Goal: Check status: Check status

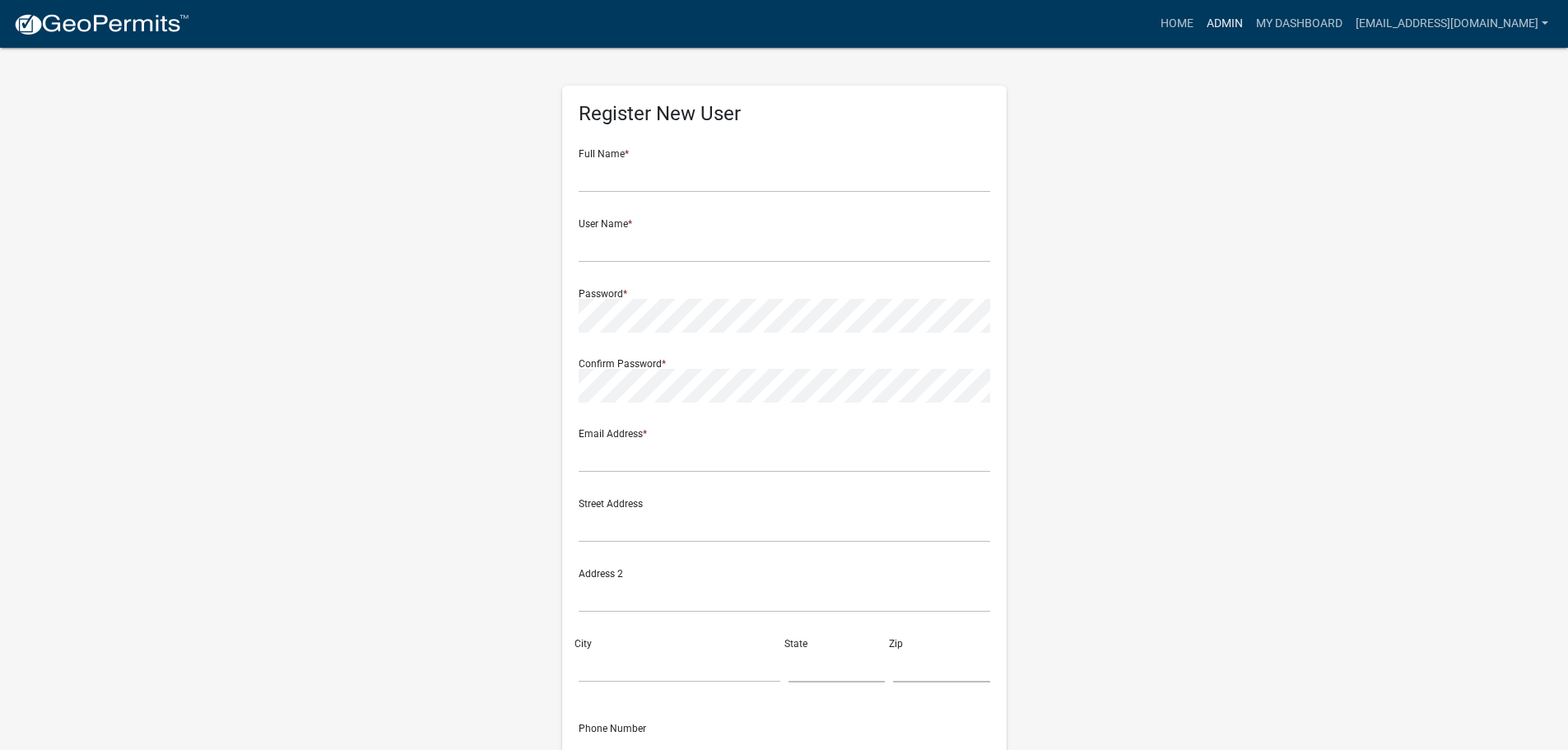
click at [1230, 21] on link "Admin" at bounding box center [1225, 24] width 50 height 32
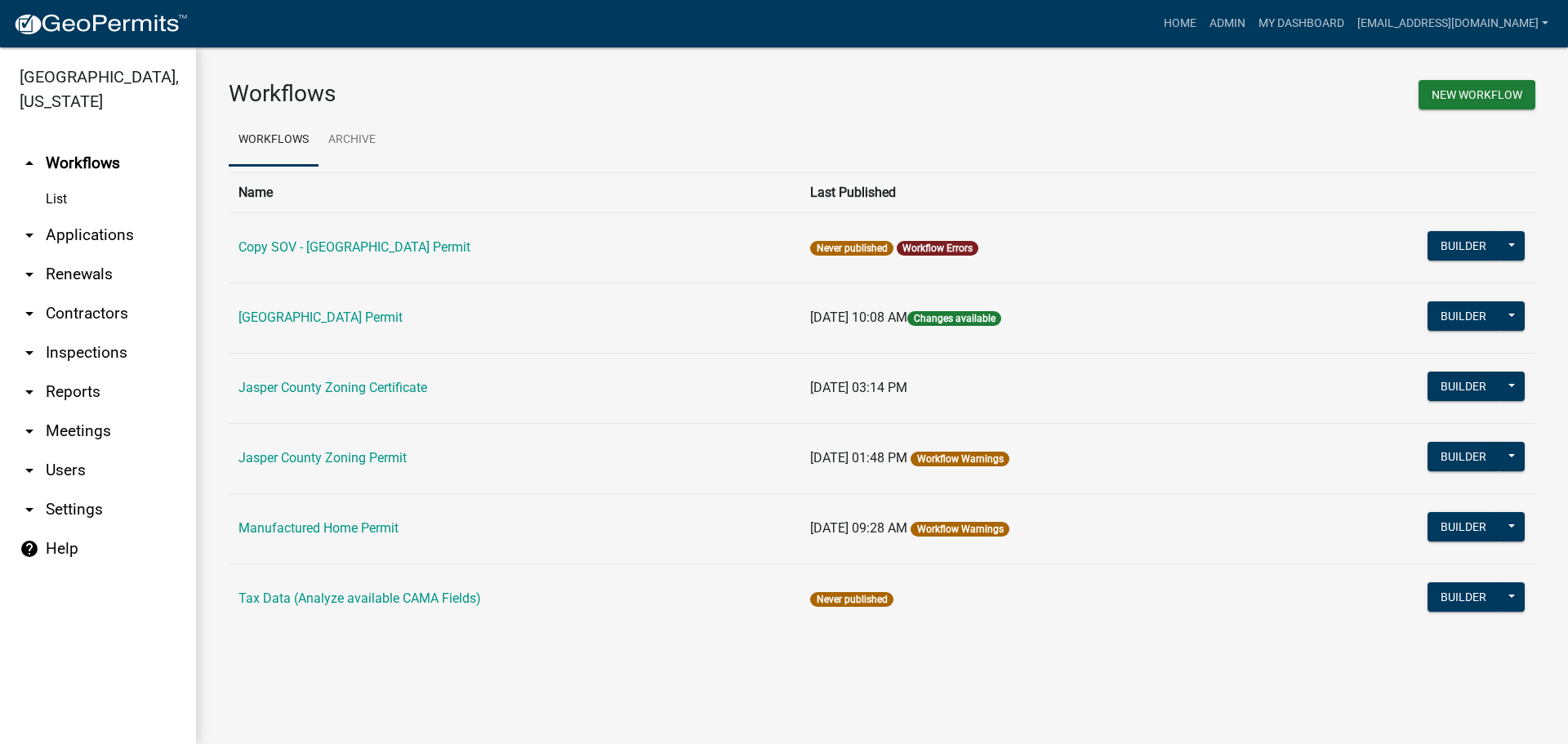
click at [64, 232] on link "arrow_drop_down Applications" at bounding box center [97, 235] width 196 height 39
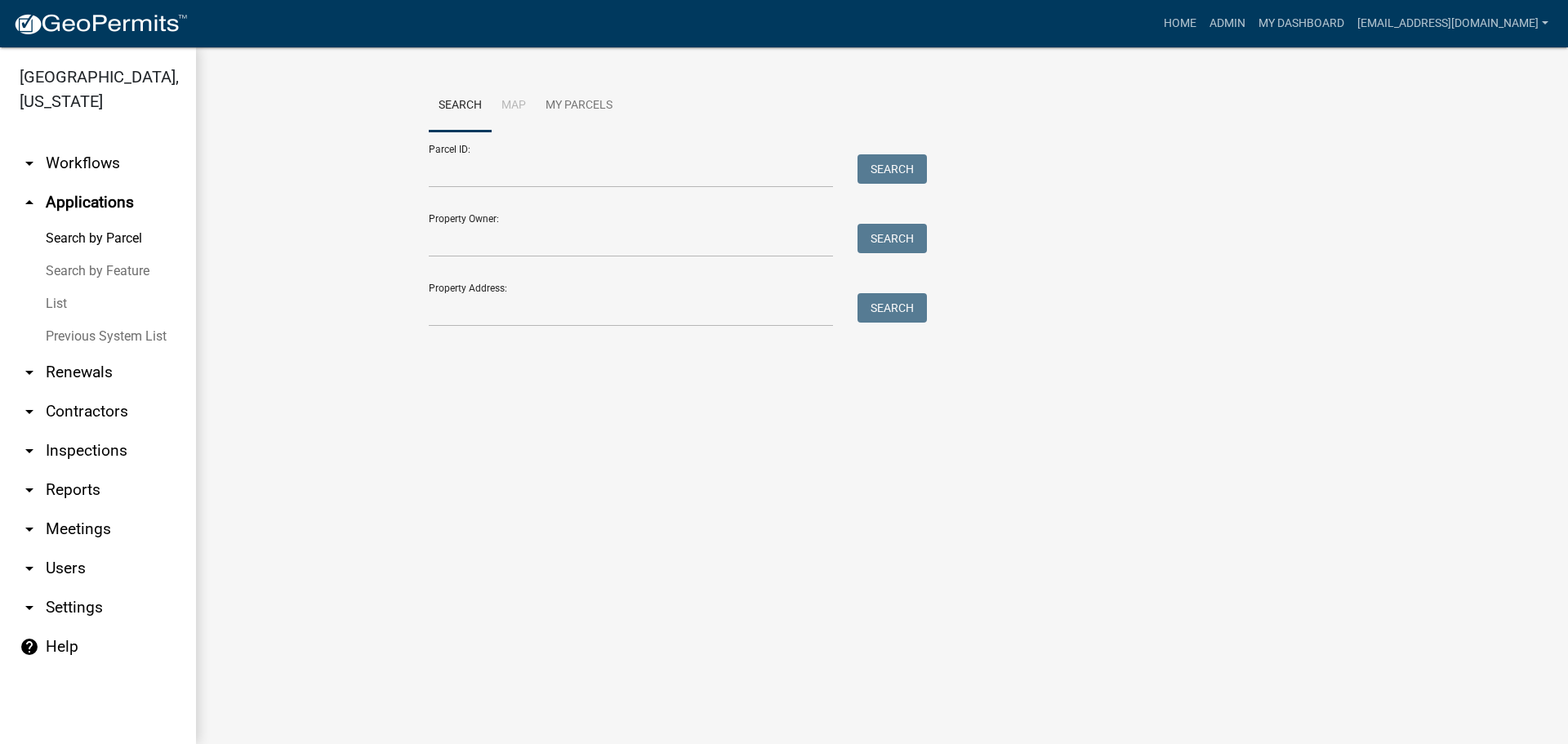
click at [55, 303] on link "List" at bounding box center [97, 303] width 196 height 33
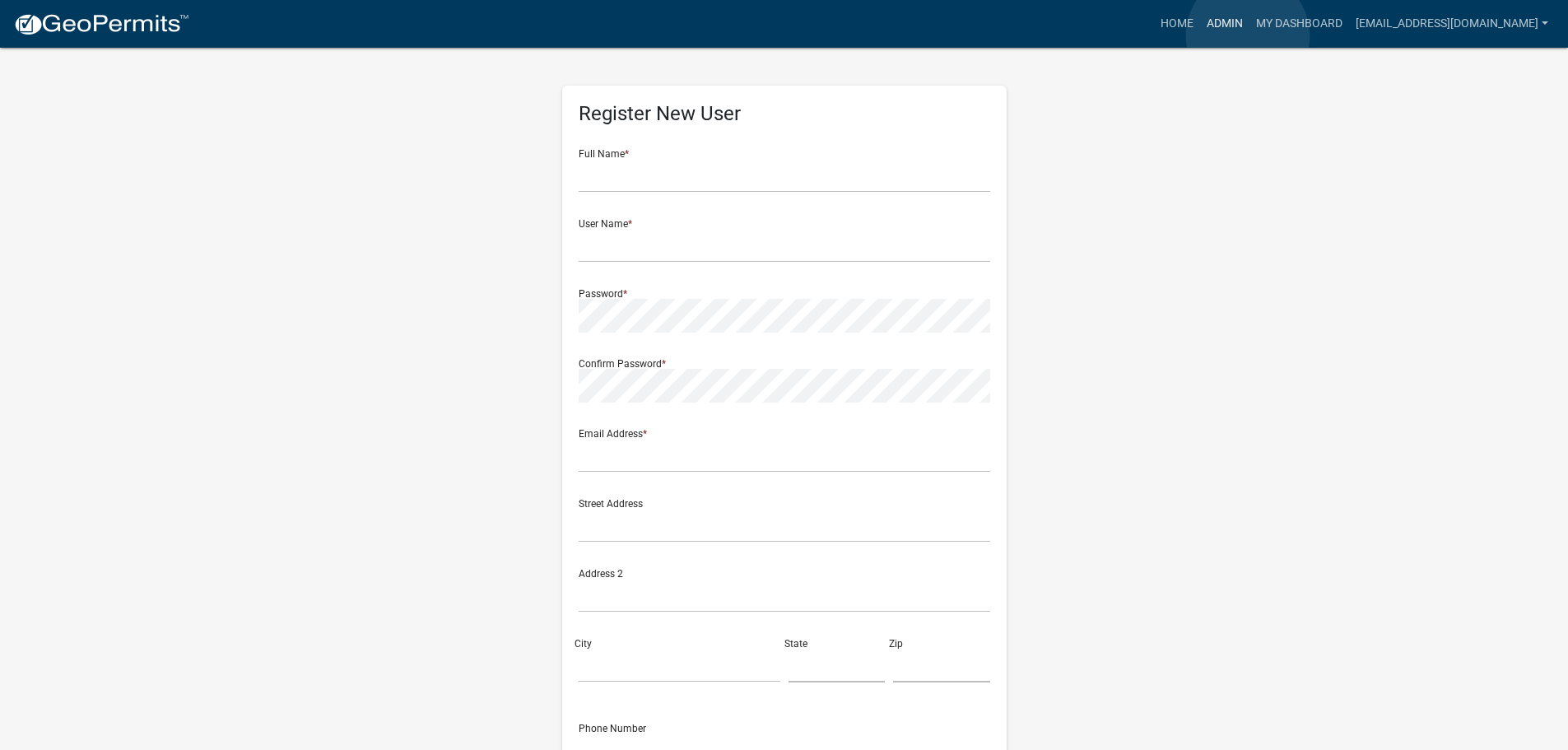
click at [1248, 35] on link "Admin" at bounding box center [1225, 24] width 50 height 32
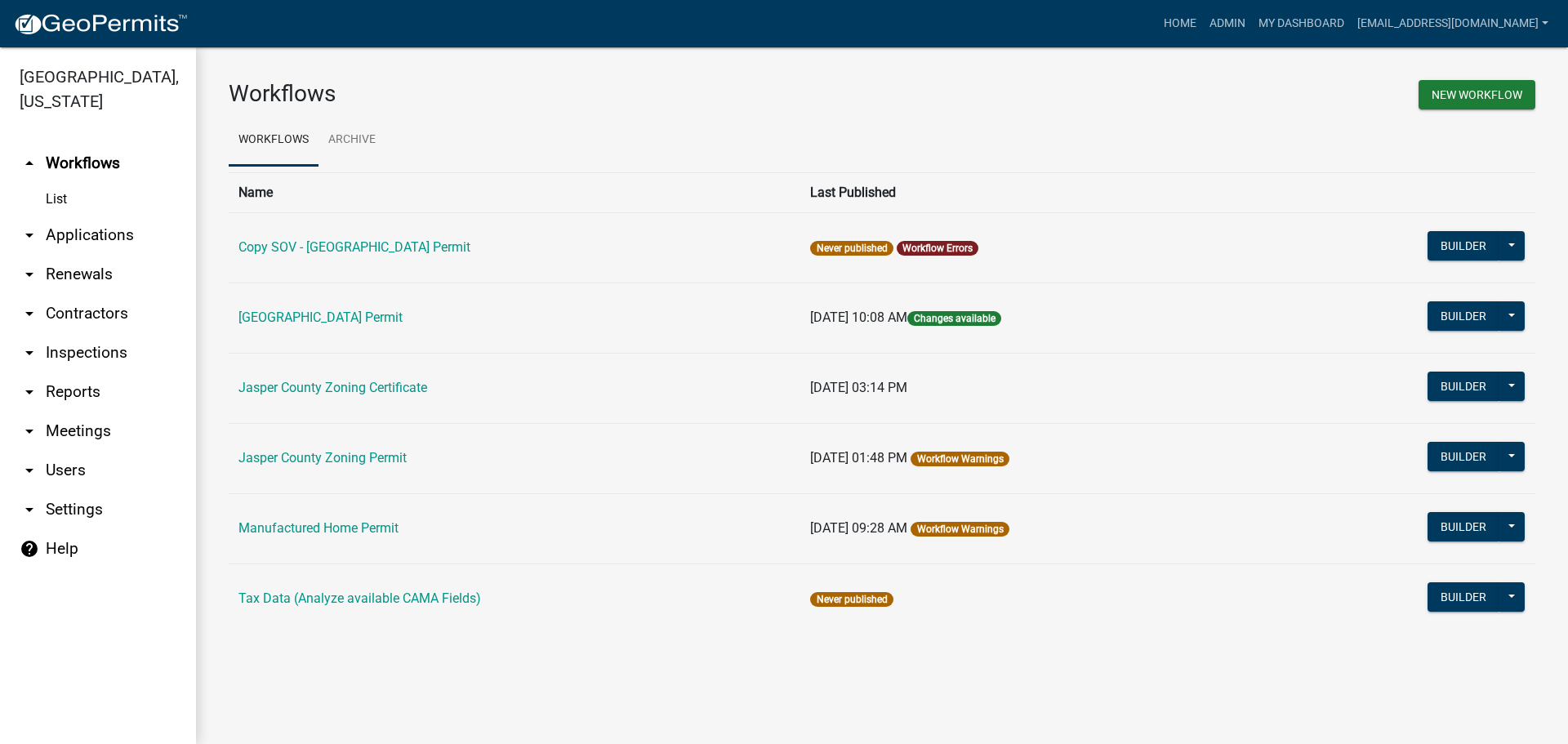
click at [112, 234] on link "arrow_drop_down Applications" at bounding box center [97, 235] width 196 height 39
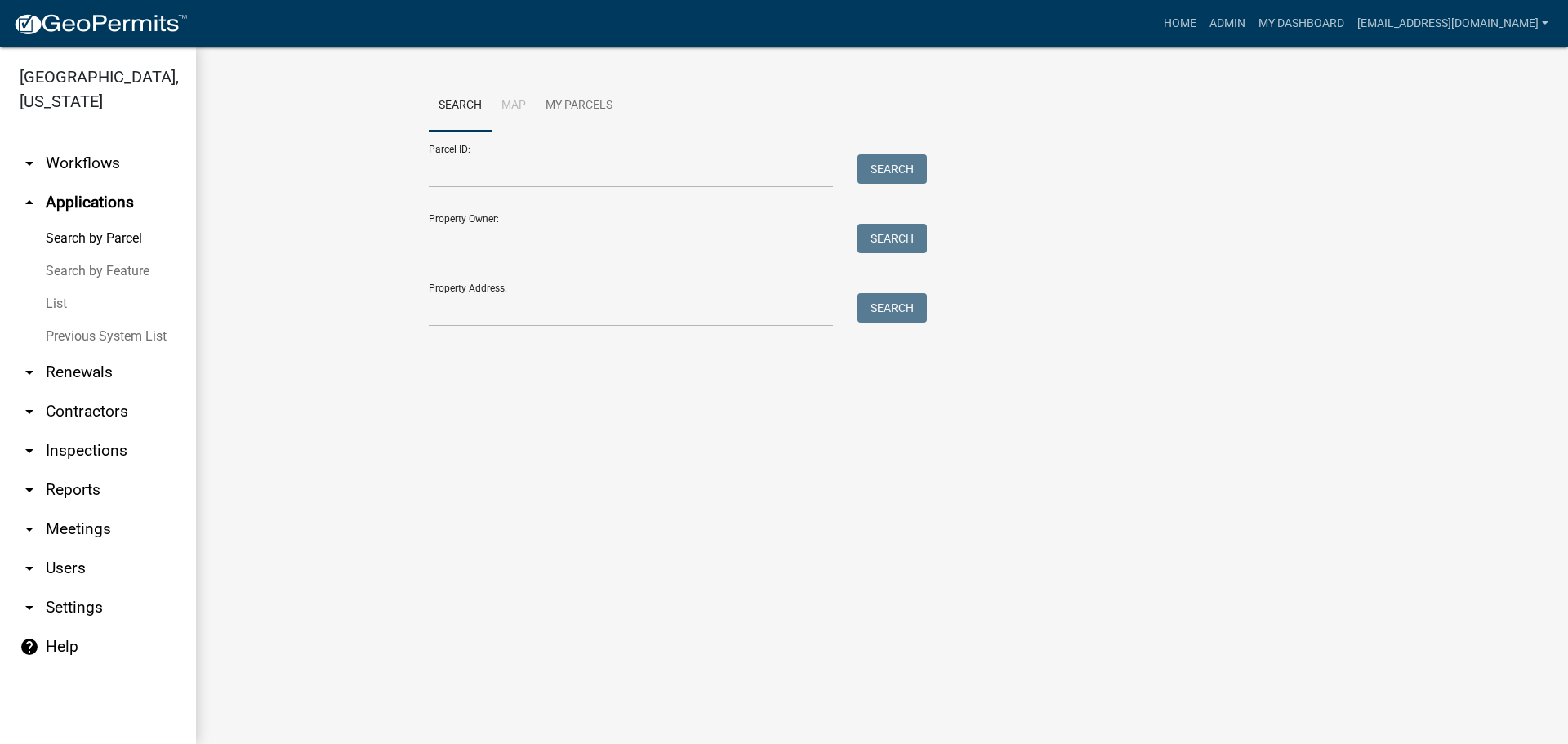
click at [58, 308] on link "List" at bounding box center [97, 303] width 196 height 33
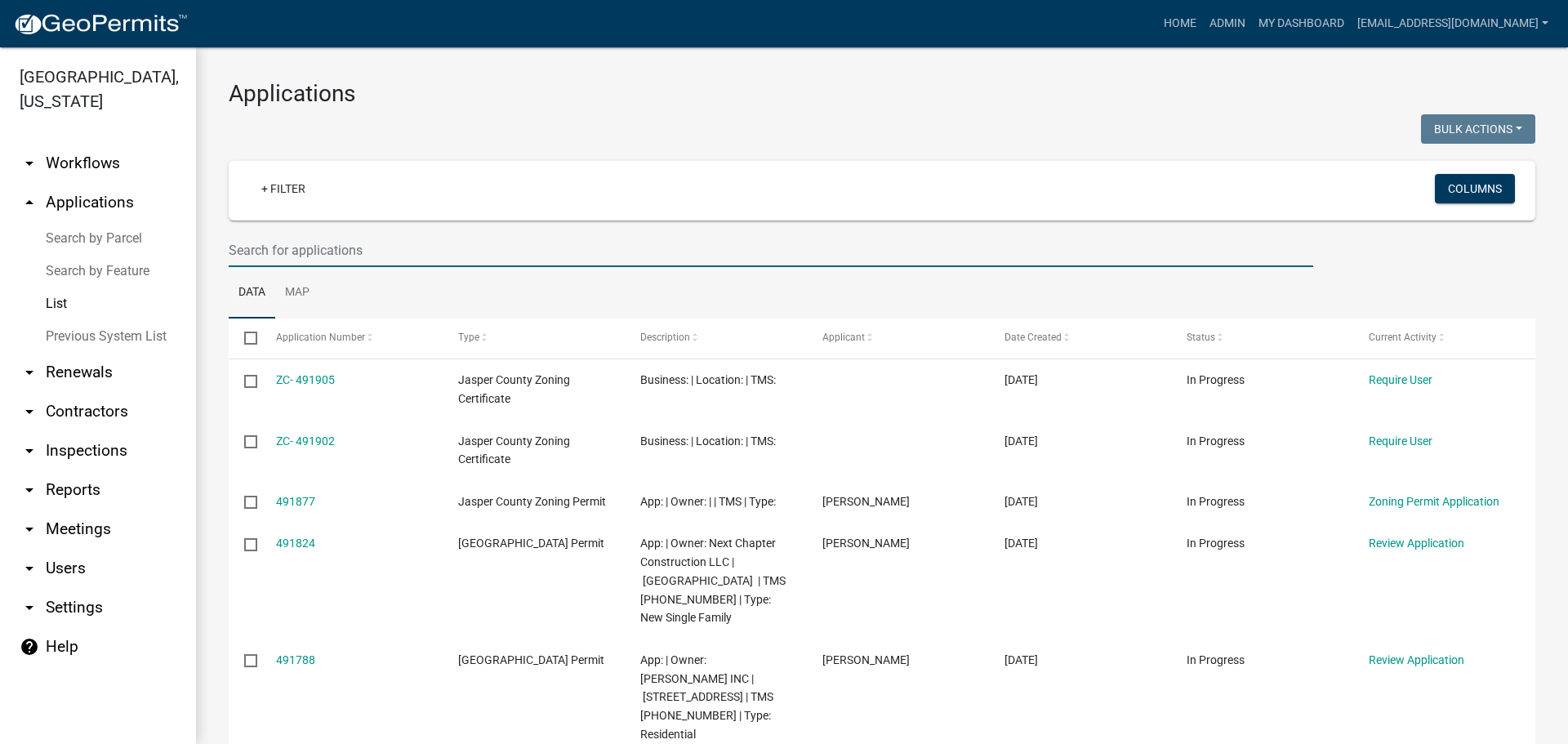
click at [491, 258] on input "text" at bounding box center [771, 251] width 1085 height 34
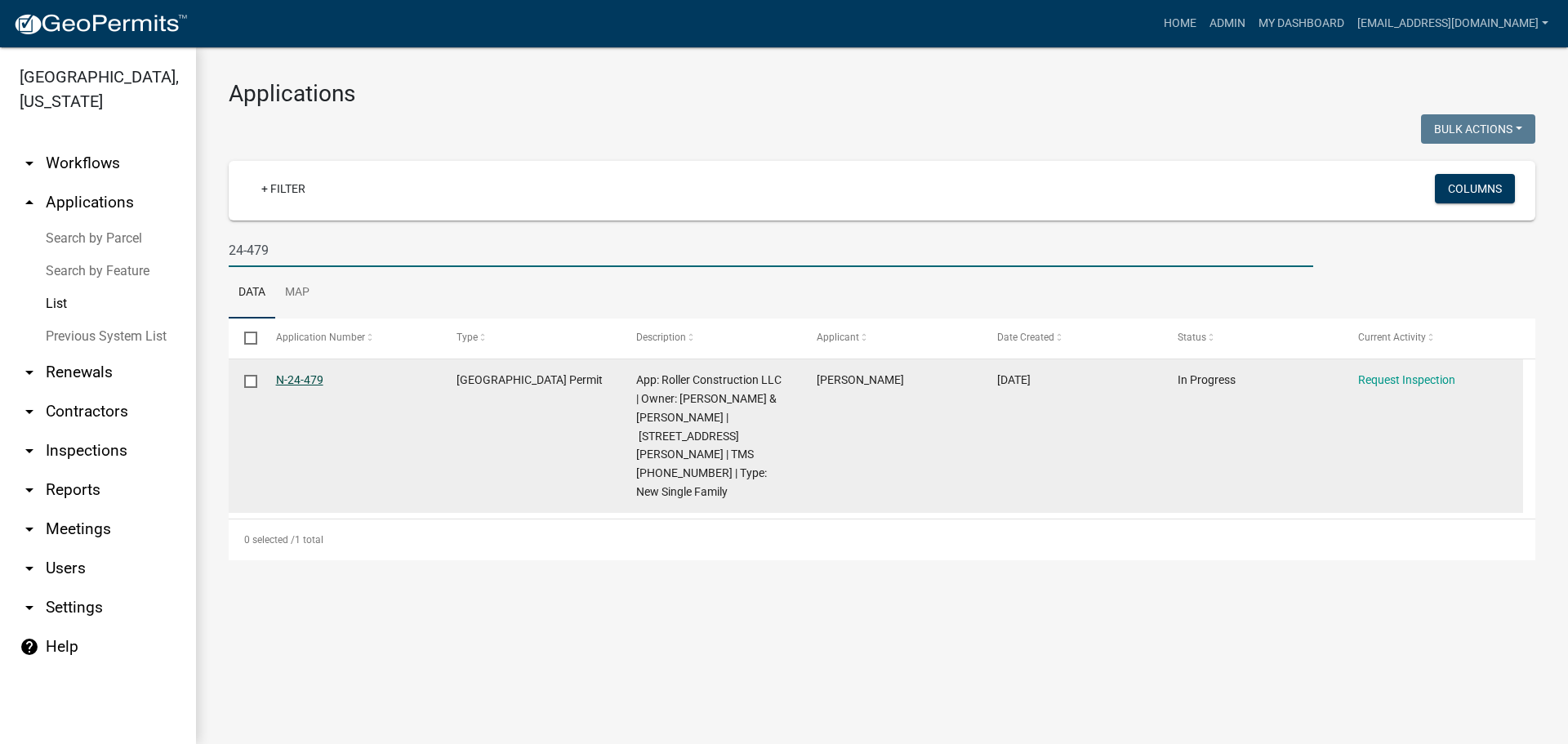
type input "24-479"
click at [297, 385] on link "N-24-479" at bounding box center [300, 379] width 47 height 13
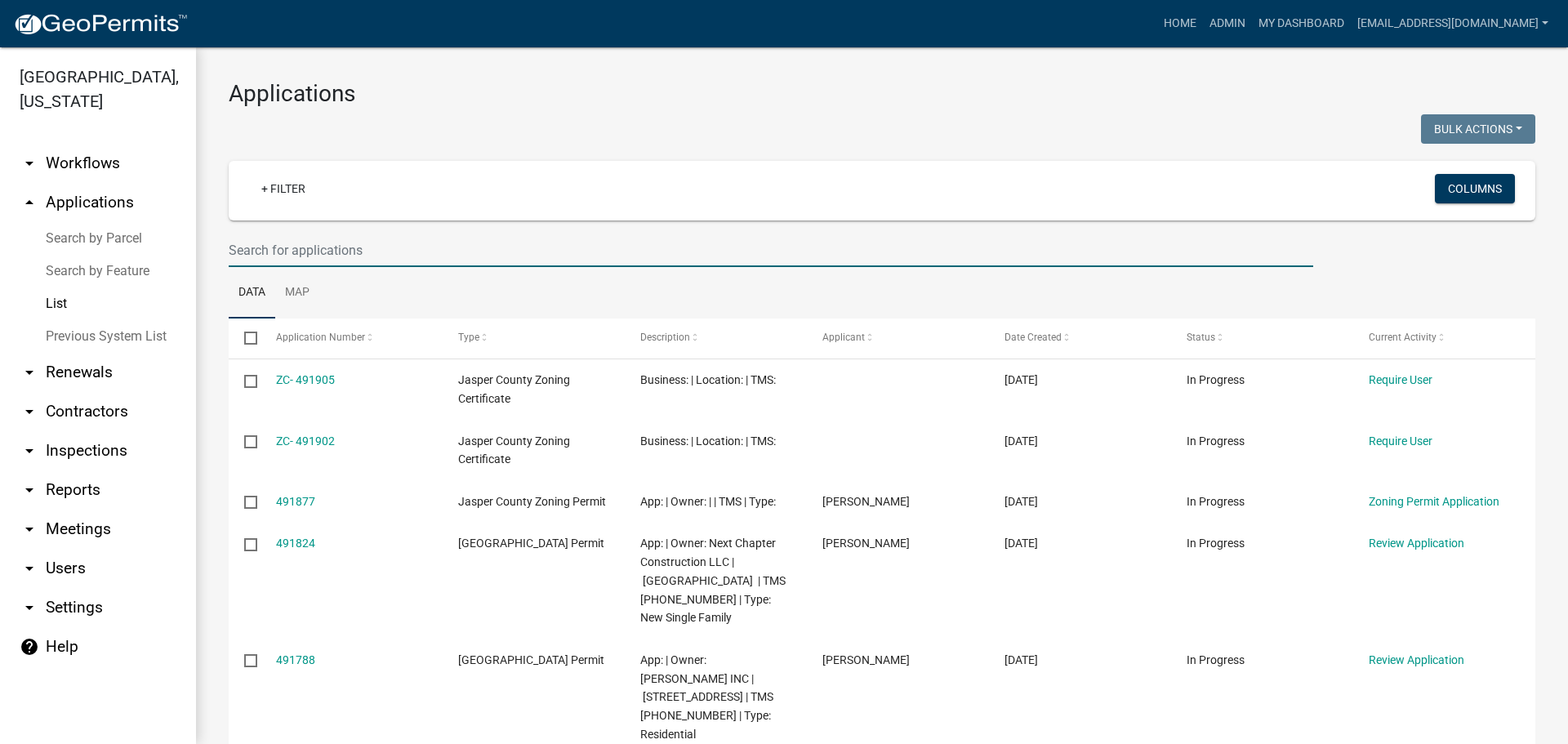
click at [483, 254] on input "text" at bounding box center [771, 251] width 1085 height 34
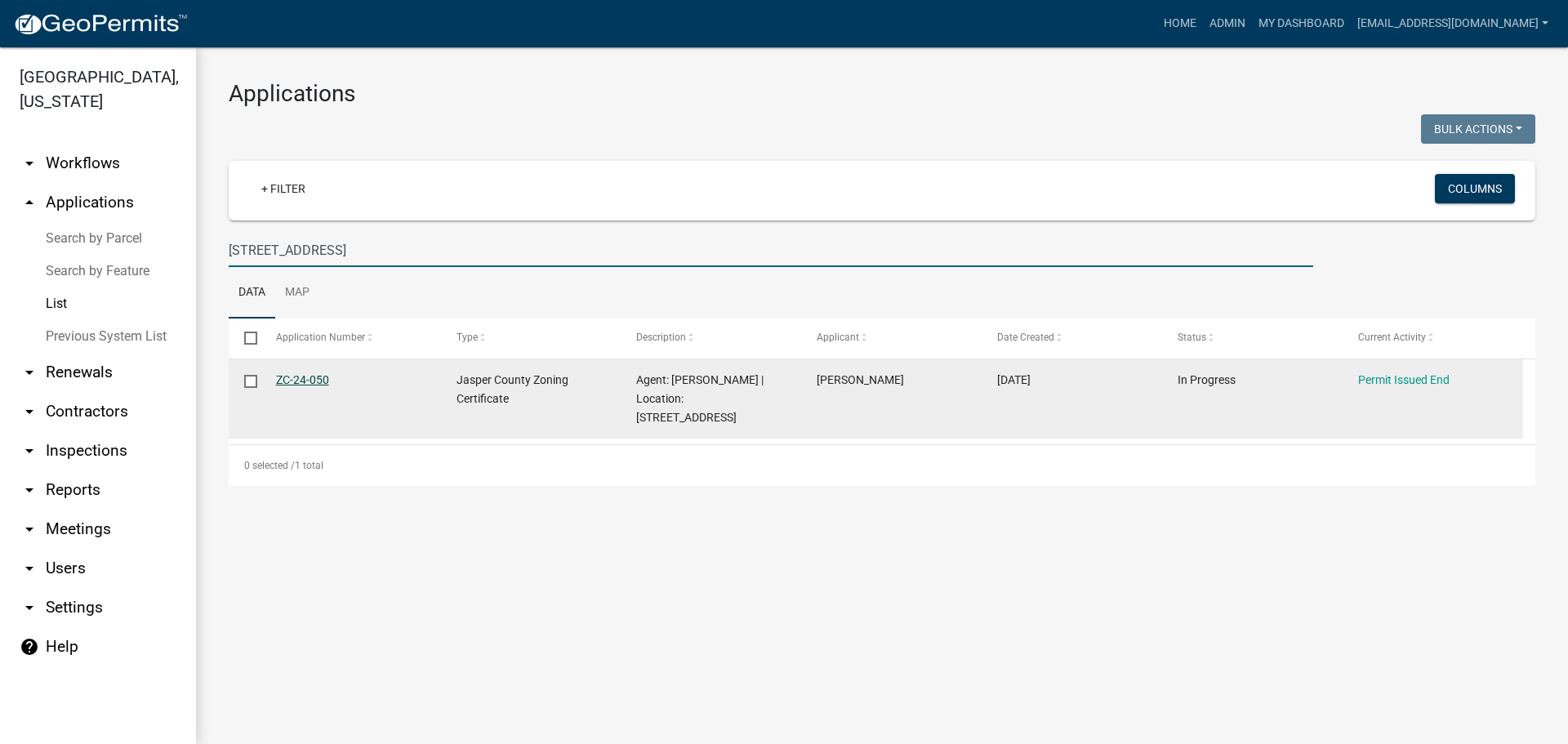
type input "183 schinger ave"
click at [317, 384] on link "ZC-24-050" at bounding box center [303, 379] width 53 height 13
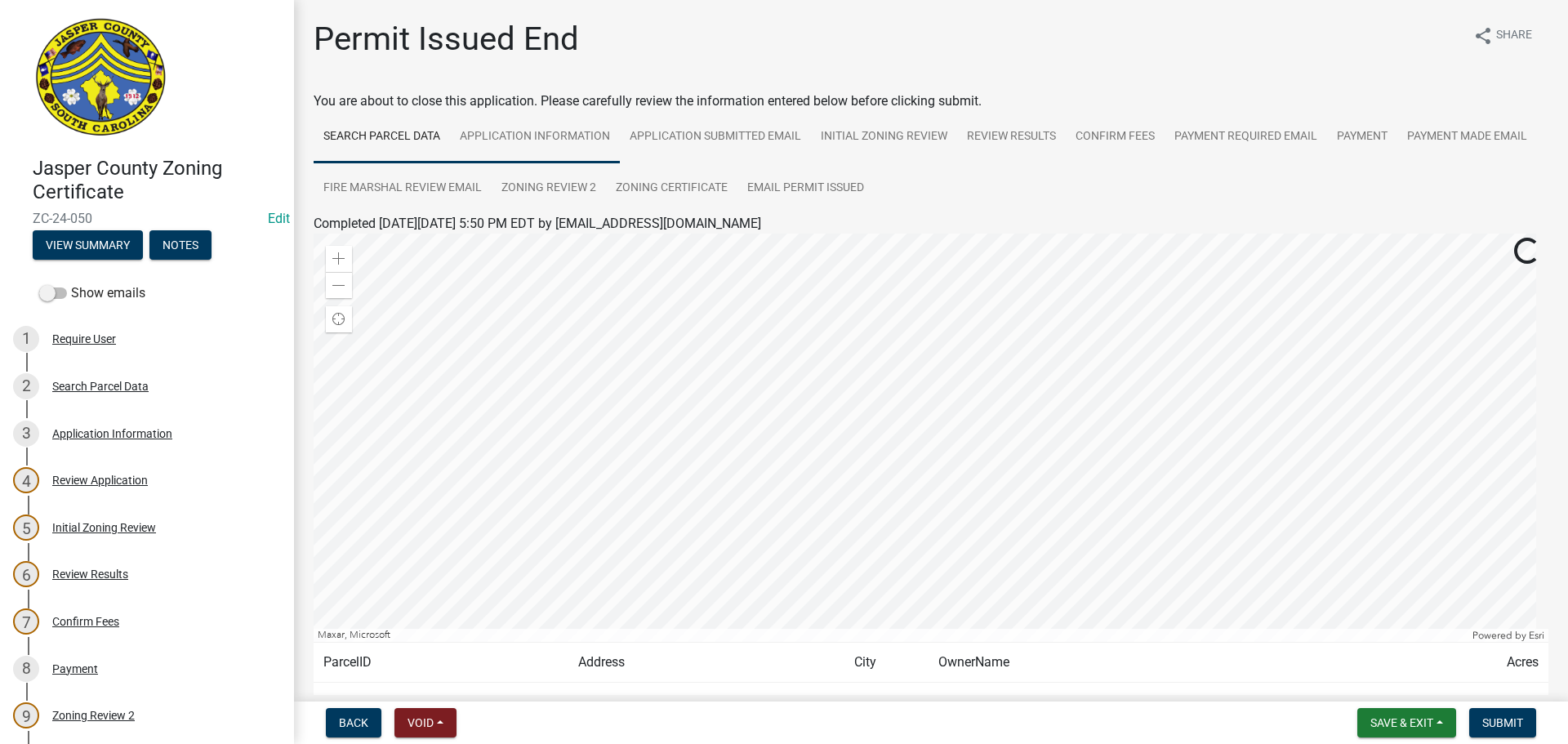
click at [497, 141] on link "Application Information" at bounding box center [535, 137] width 170 height 53
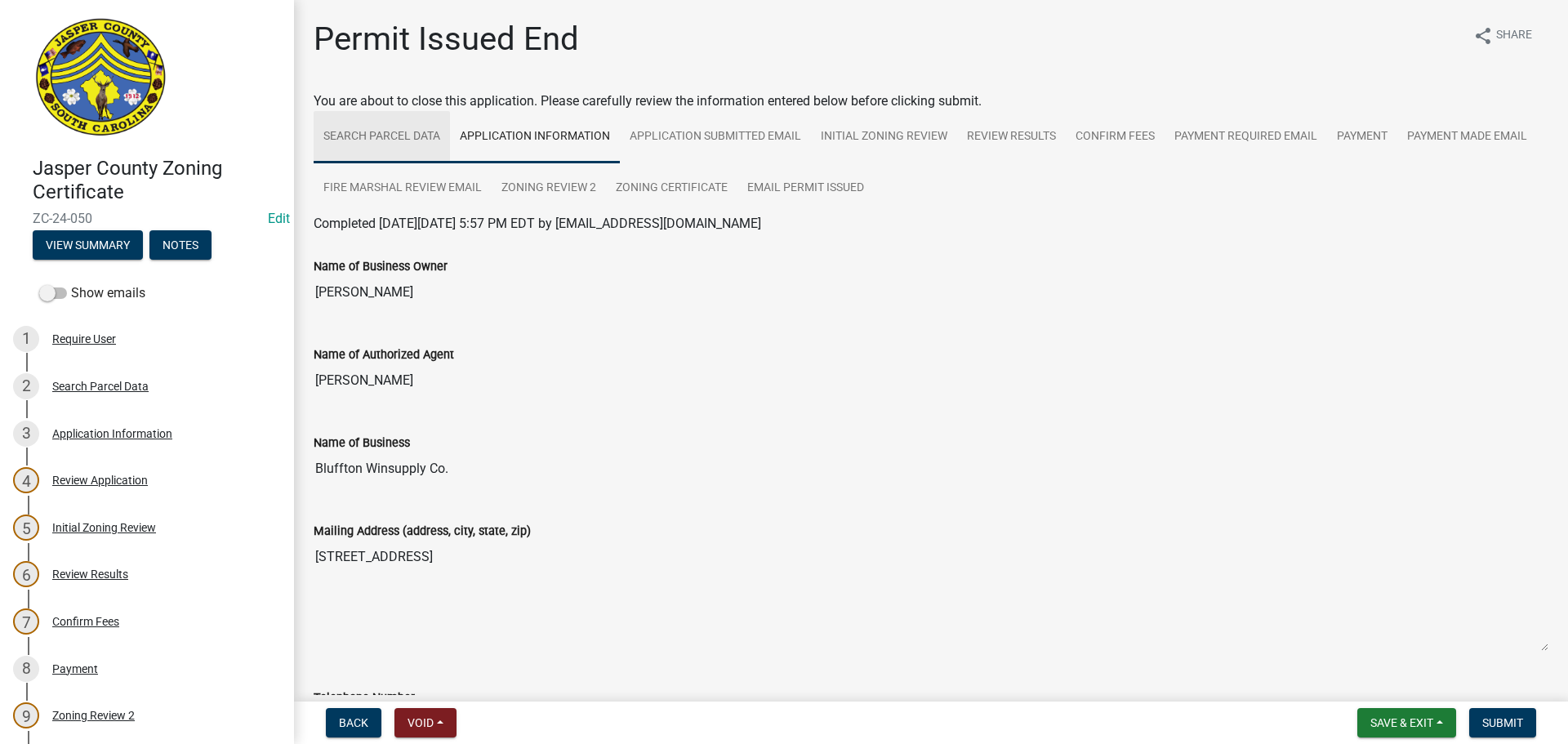
click at [365, 130] on link "Search Parcel Data" at bounding box center [381, 137] width 136 height 53
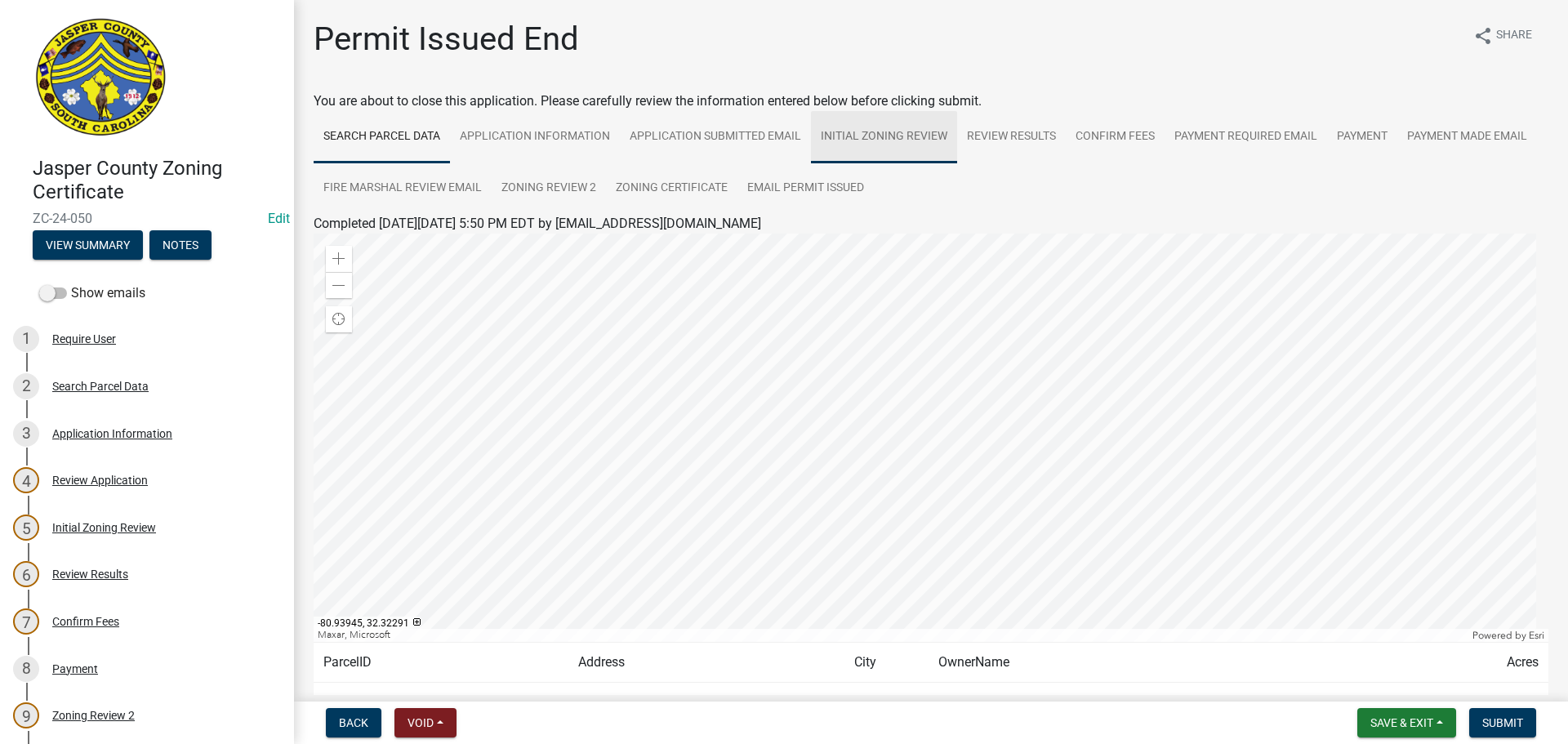
click at [842, 139] on link "Initial Zoning Review" at bounding box center [884, 137] width 146 height 53
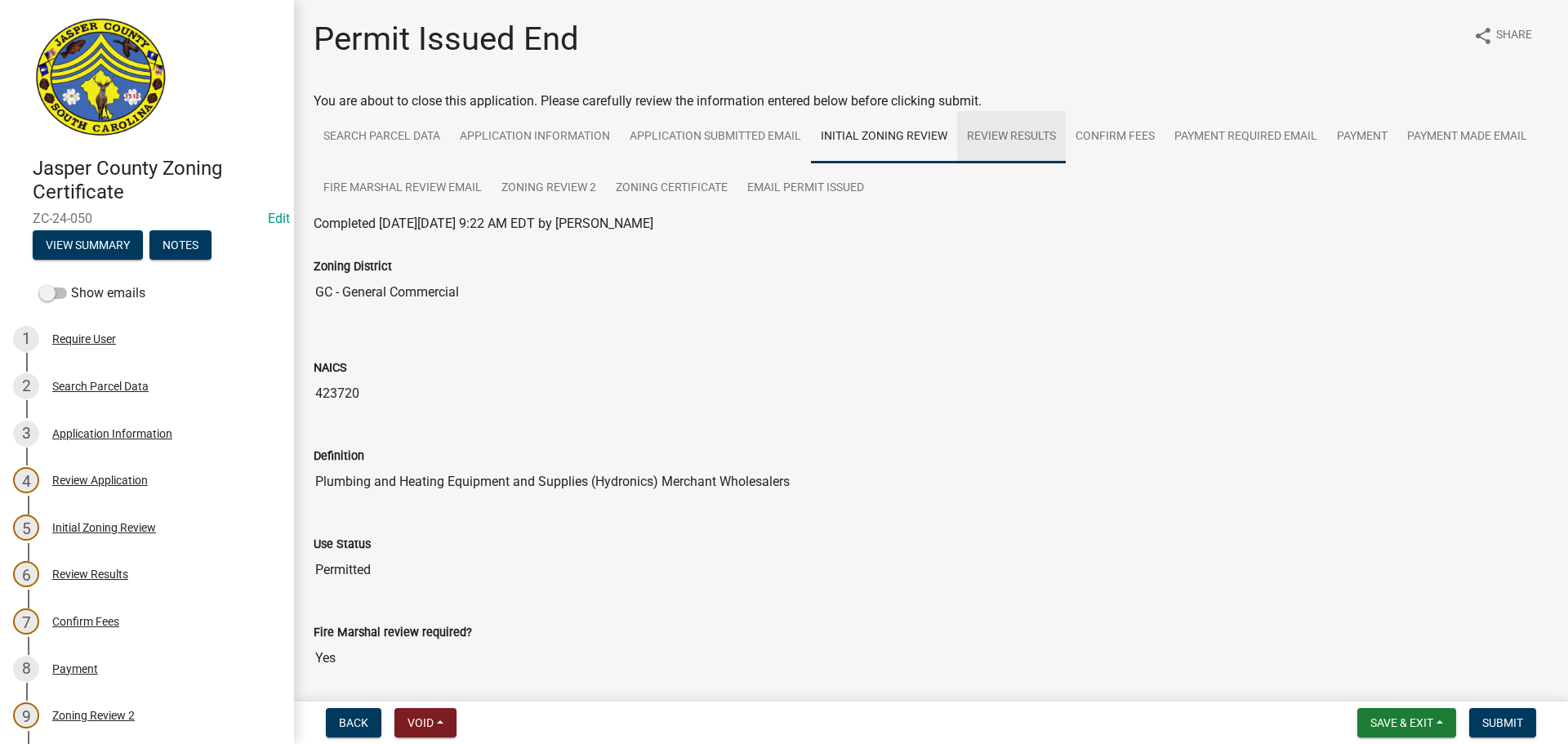
click at [989, 131] on link "Review Results" at bounding box center [1011, 137] width 108 height 53
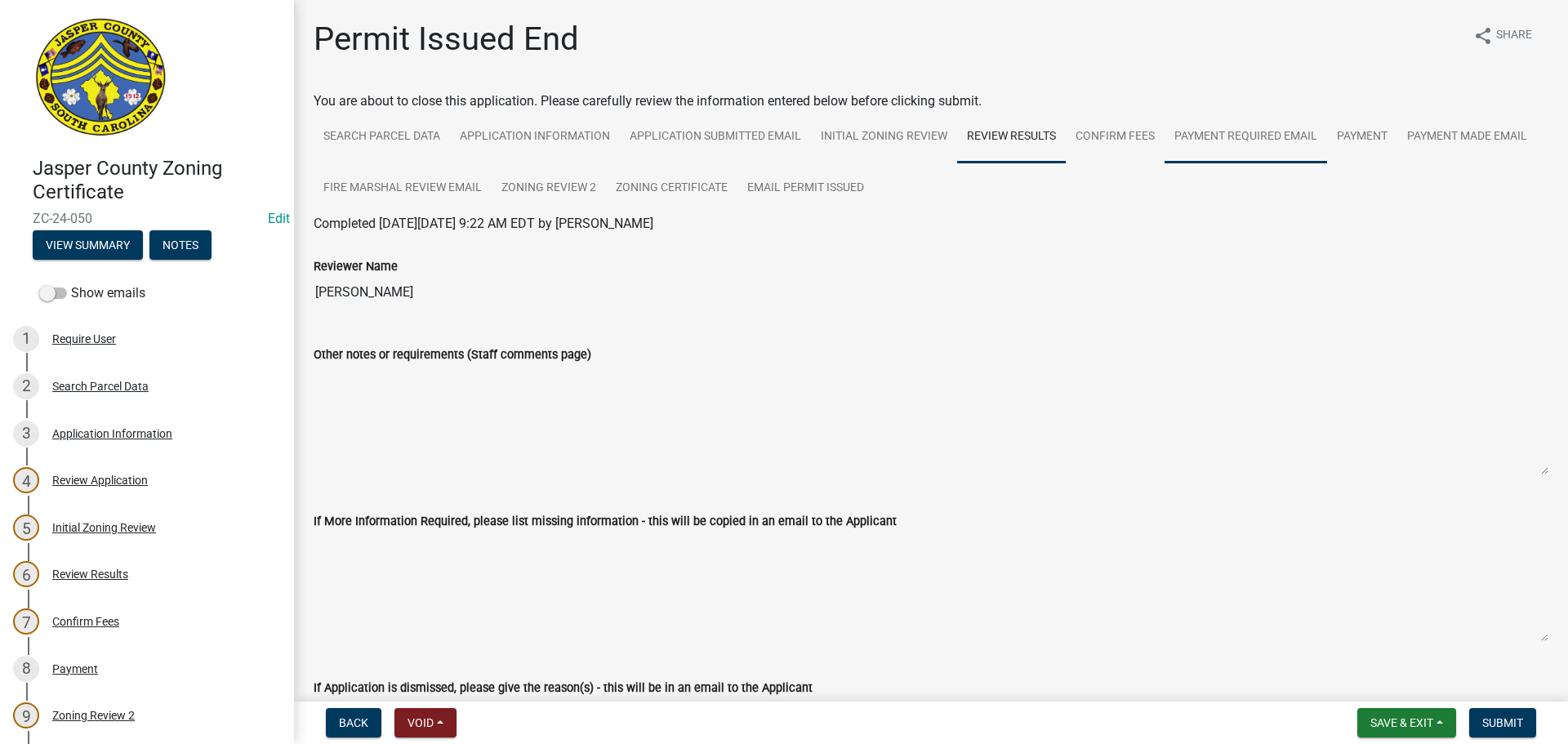
click at [1187, 130] on link "Payment Required Email" at bounding box center [1246, 137] width 163 height 53
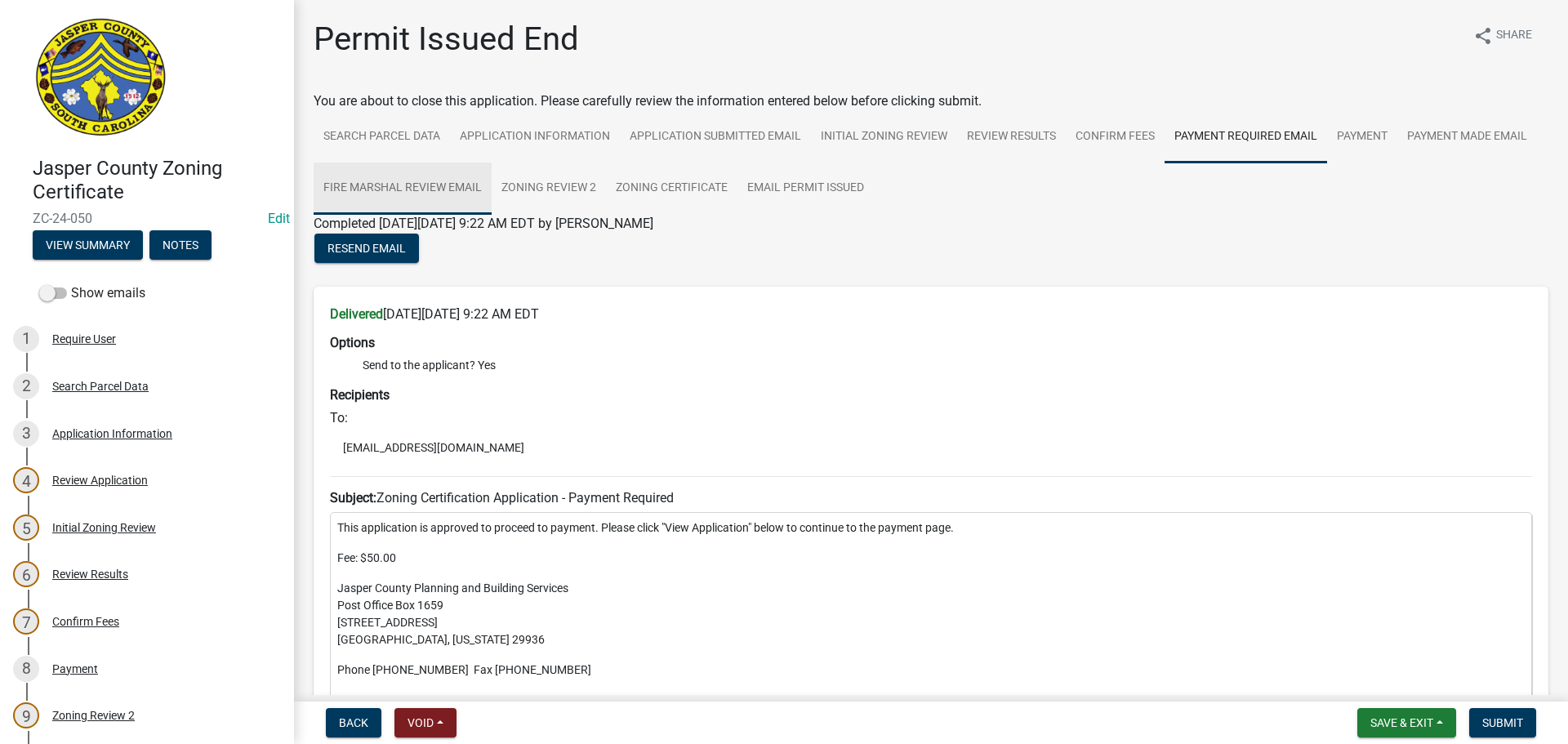
click at [492, 186] on link "Fire Marshal Review Email" at bounding box center [403, 189] width 178 height 53
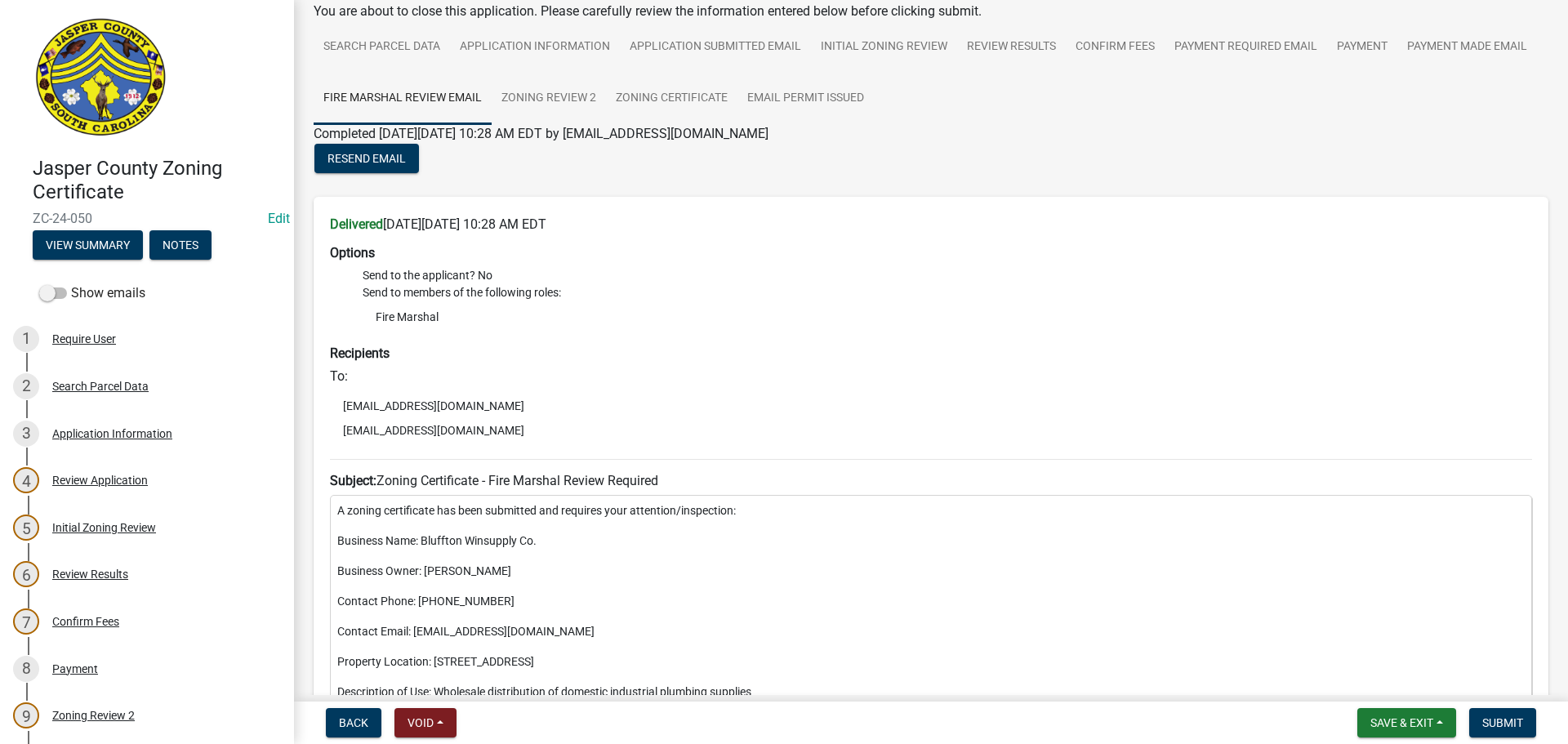
scroll to position [78, 0]
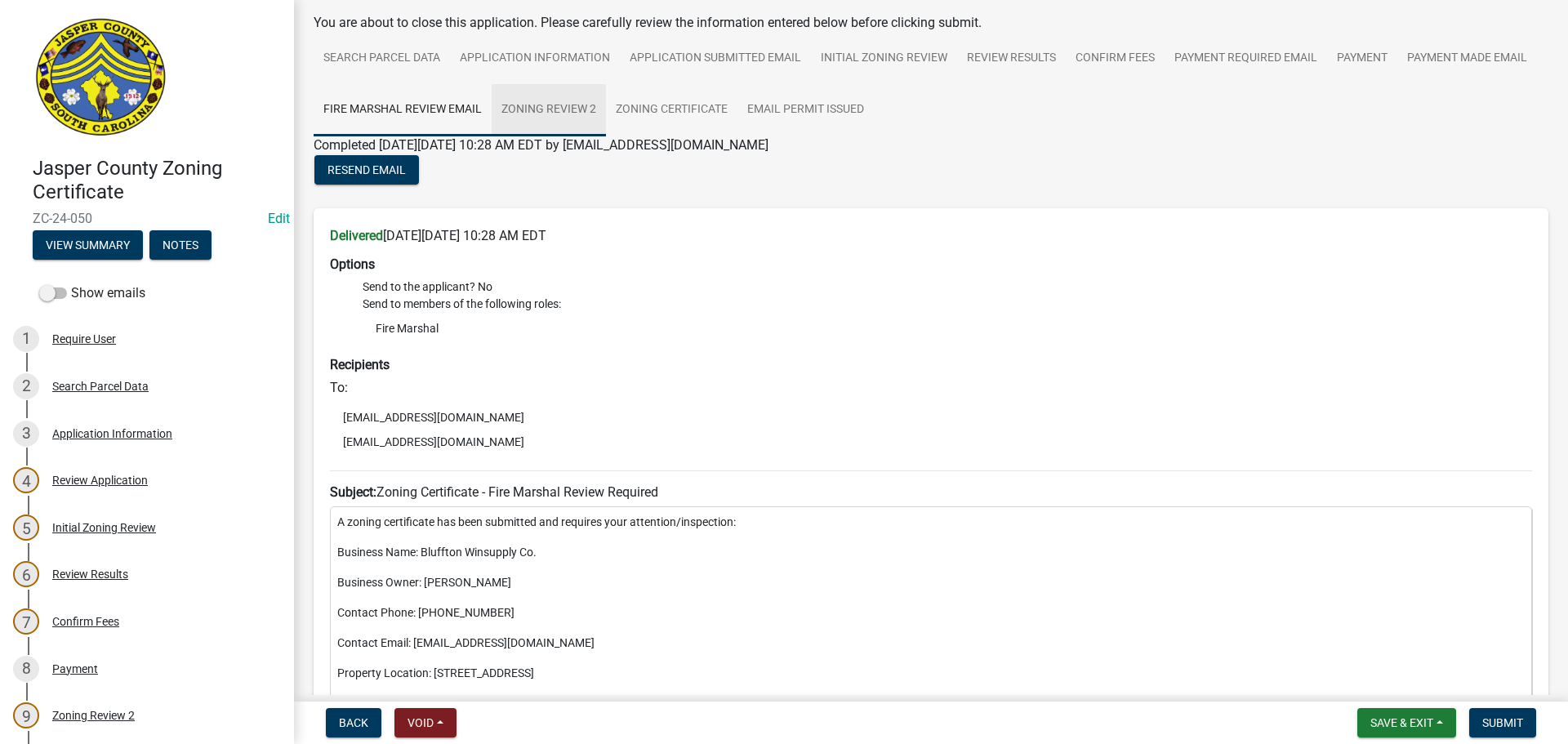
click at [606, 103] on link "Zoning Review 2" at bounding box center [548, 110] width 114 height 53
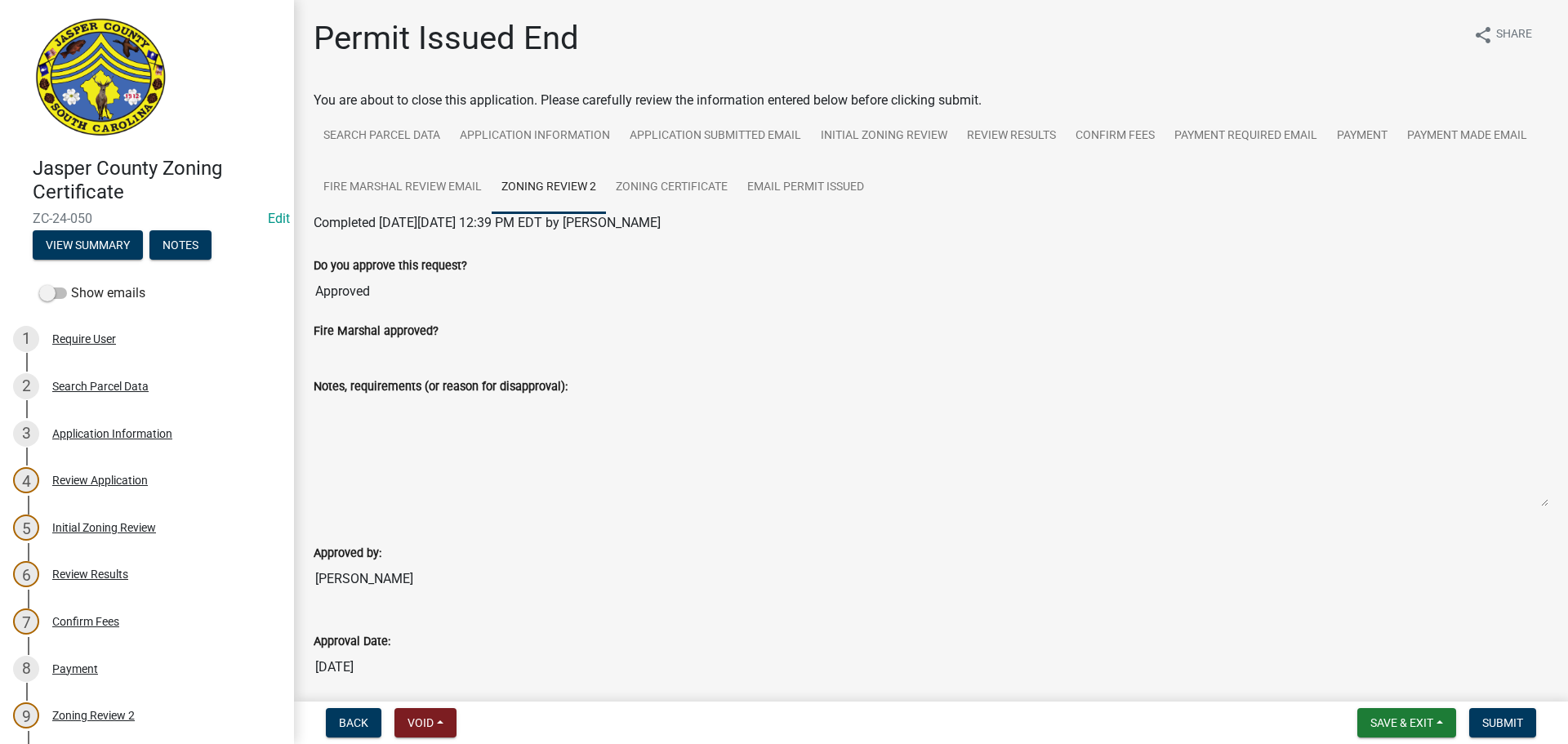
scroll to position [0, 0]
click at [737, 183] on link "Zoning Certificate" at bounding box center [671, 189] width 131 height 53
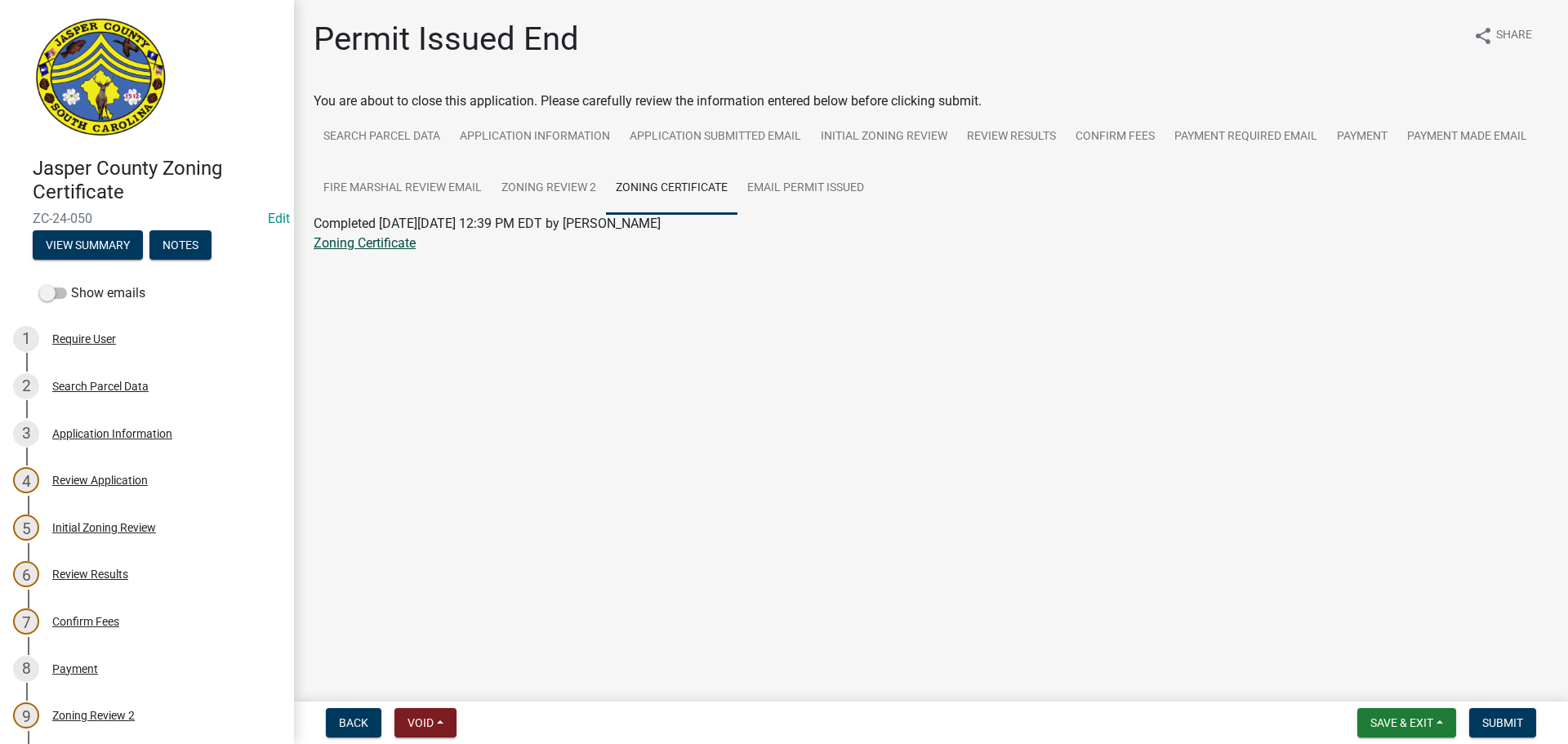
click at [396, 236] on link "Zoning Certificate" at bounding box center [364, 242] width 102 height 15
click at [765, 191] on link "Email Permit Issued" at bounding box center [805, 189] width 136 height 53
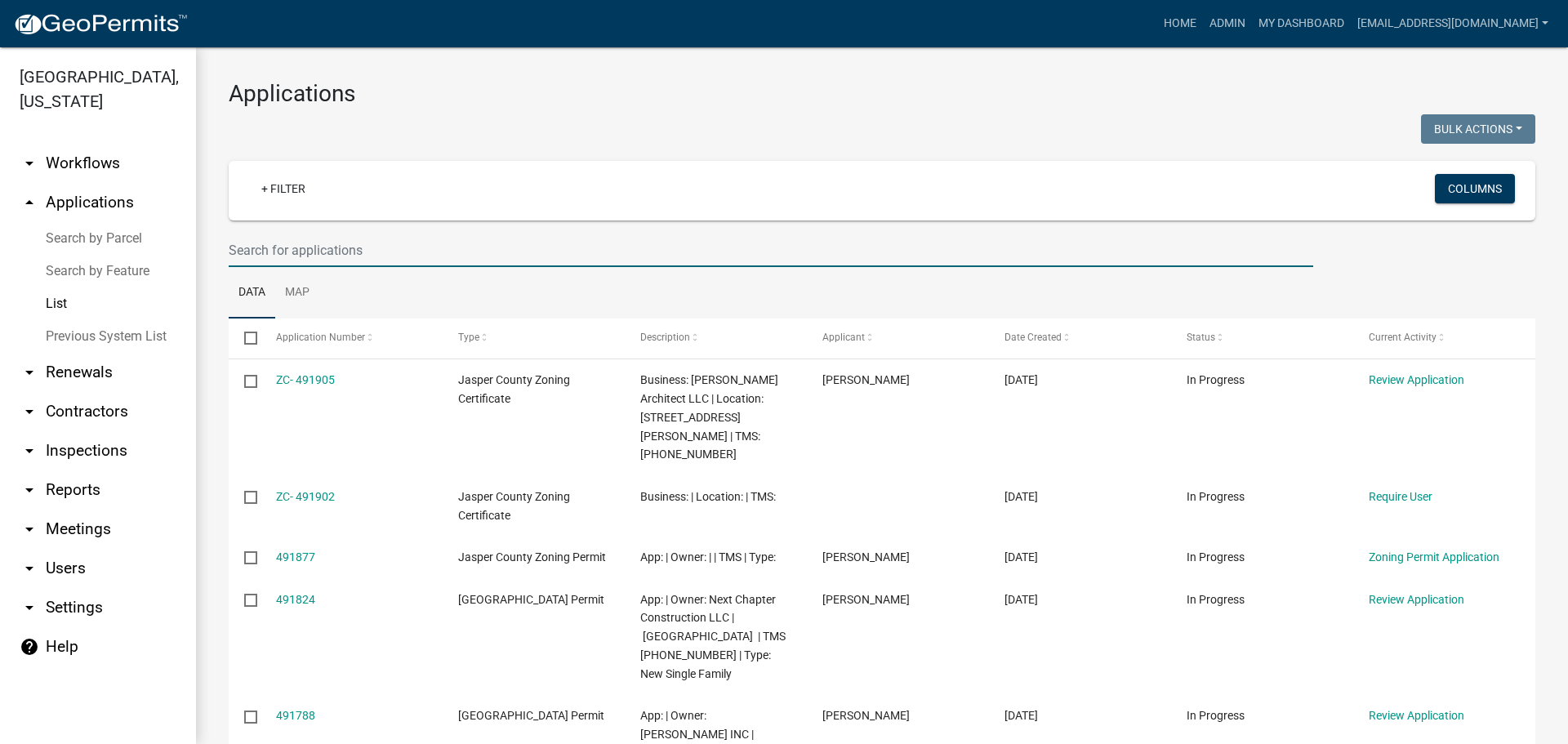
click at [455, 242] on input "text" at bounding box center [771, 251] width 1085 height 34
type input "[STREET_ADDRESS]"
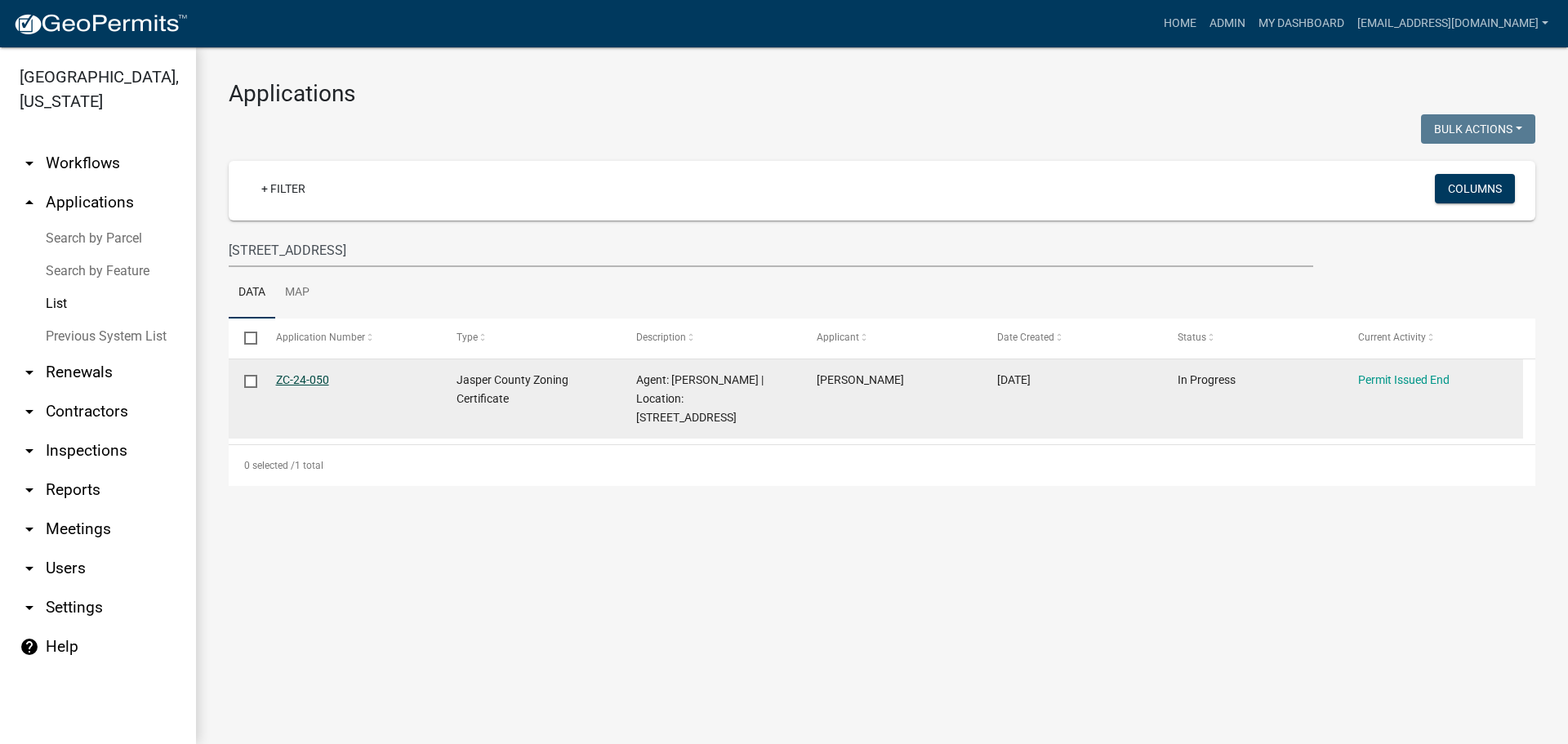
click at [293, 375] on link "ZC-24-050" at bounding box center [303, 379] width 53 height 13
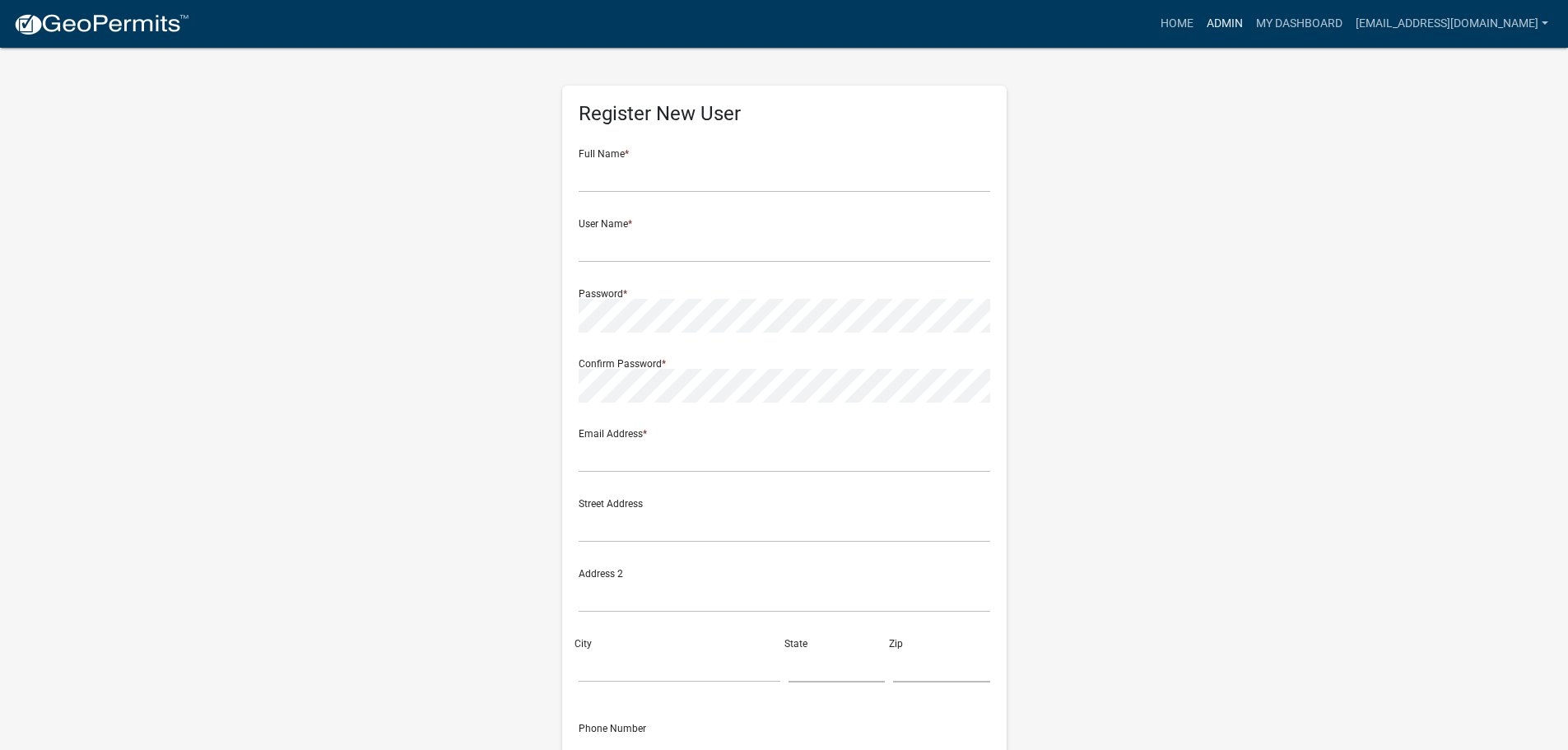
click at [1247, 22] on link "Admin" at bounding box center [1225, 24] width 50 height 32
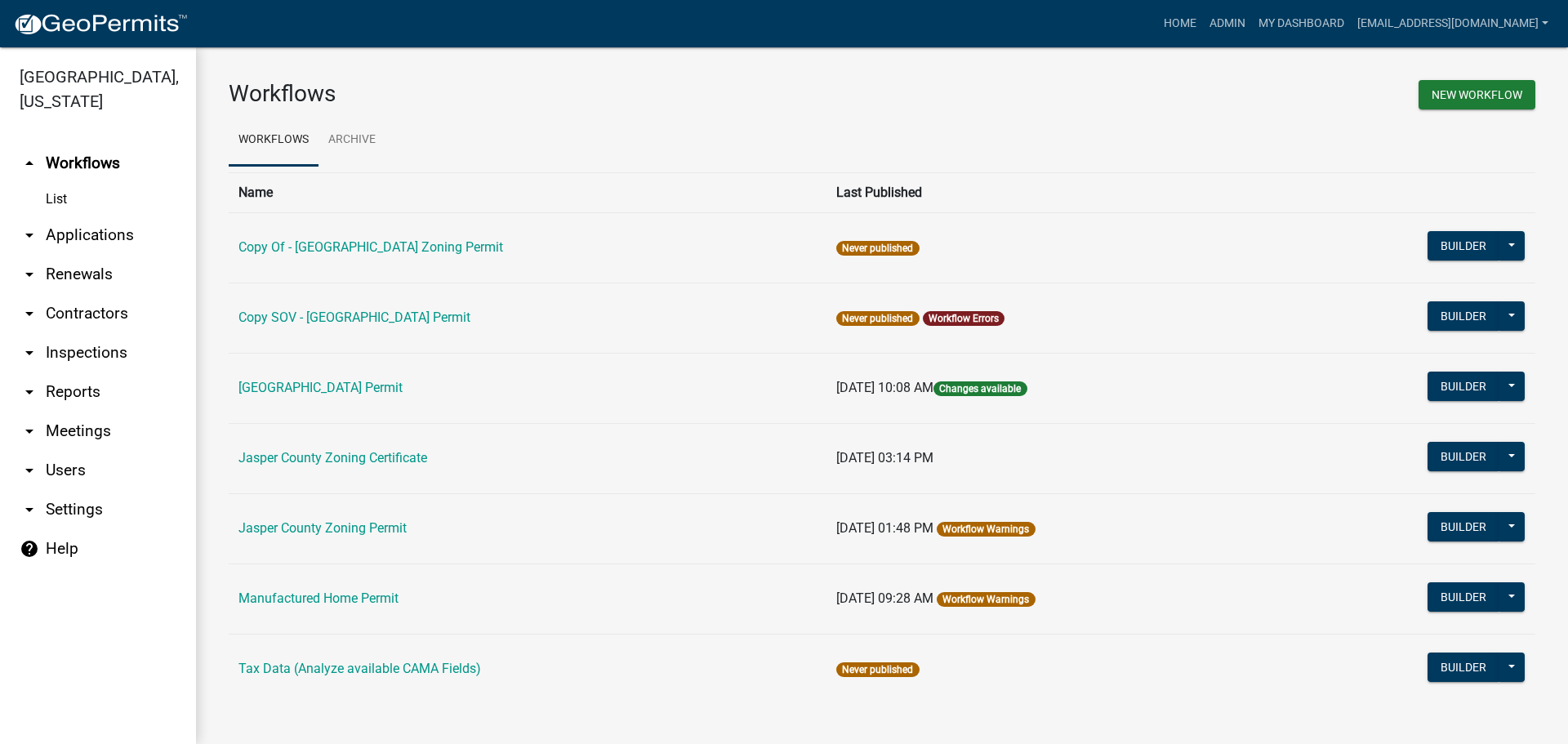
click at [99, 234] on link "arrow_drop_down Applications" at bounding box center [97, 235] width 196 height 39
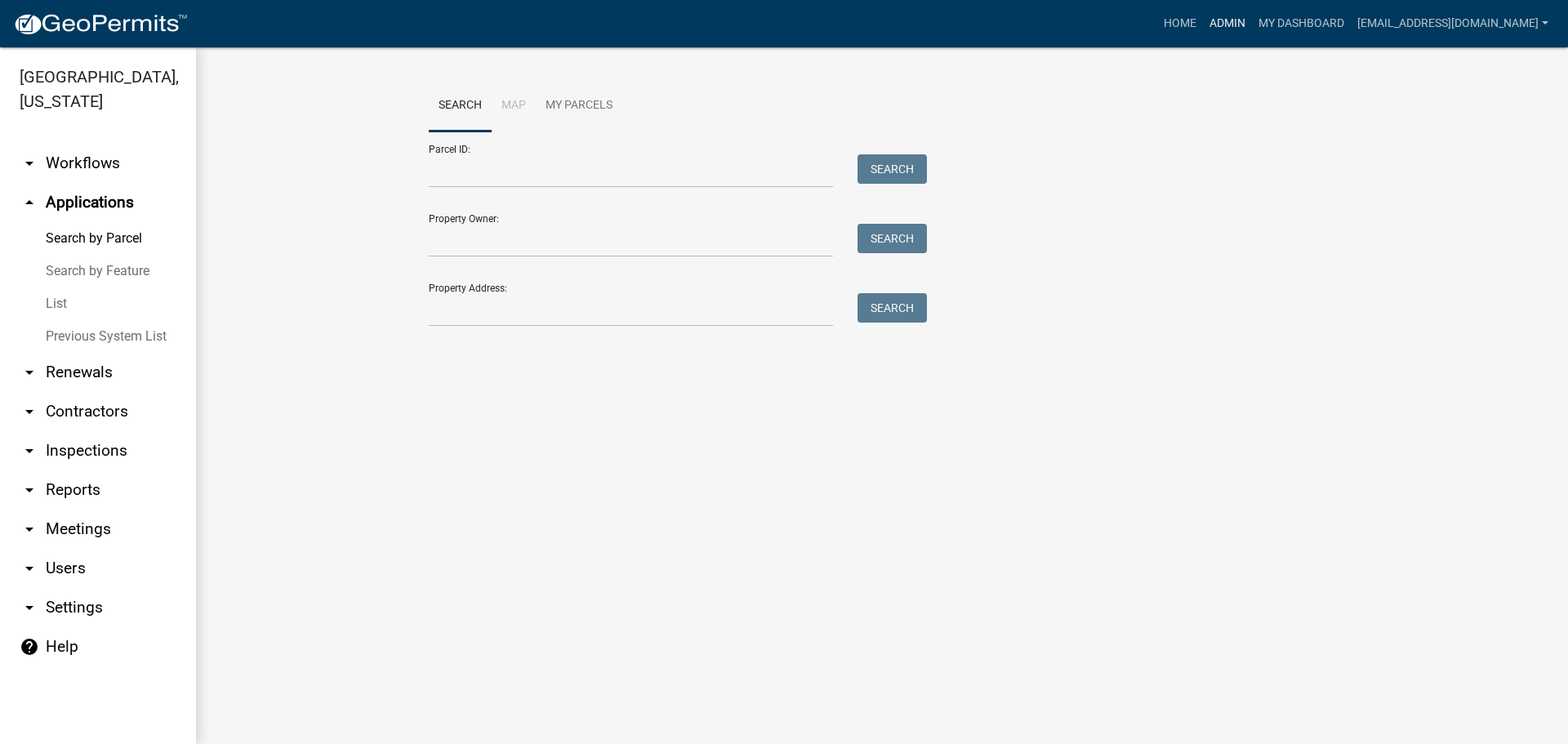
click at [1250, 28] on link "Admin" at bounding box center [1227, 24] width 49 height 31
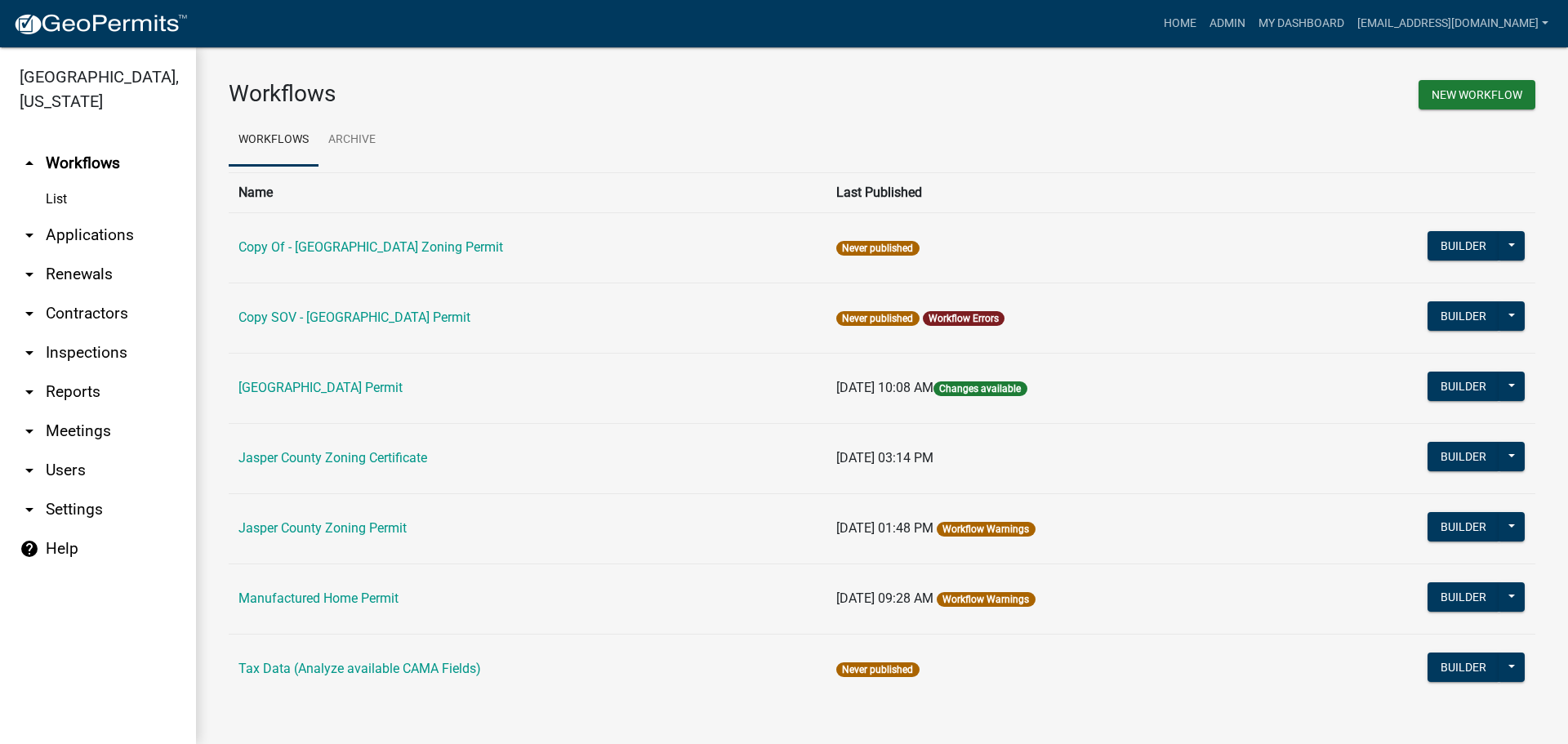
click at [87, 230] on link "arrow_drop_down Applications" at bounding box center [97, 235] width 196 height 39
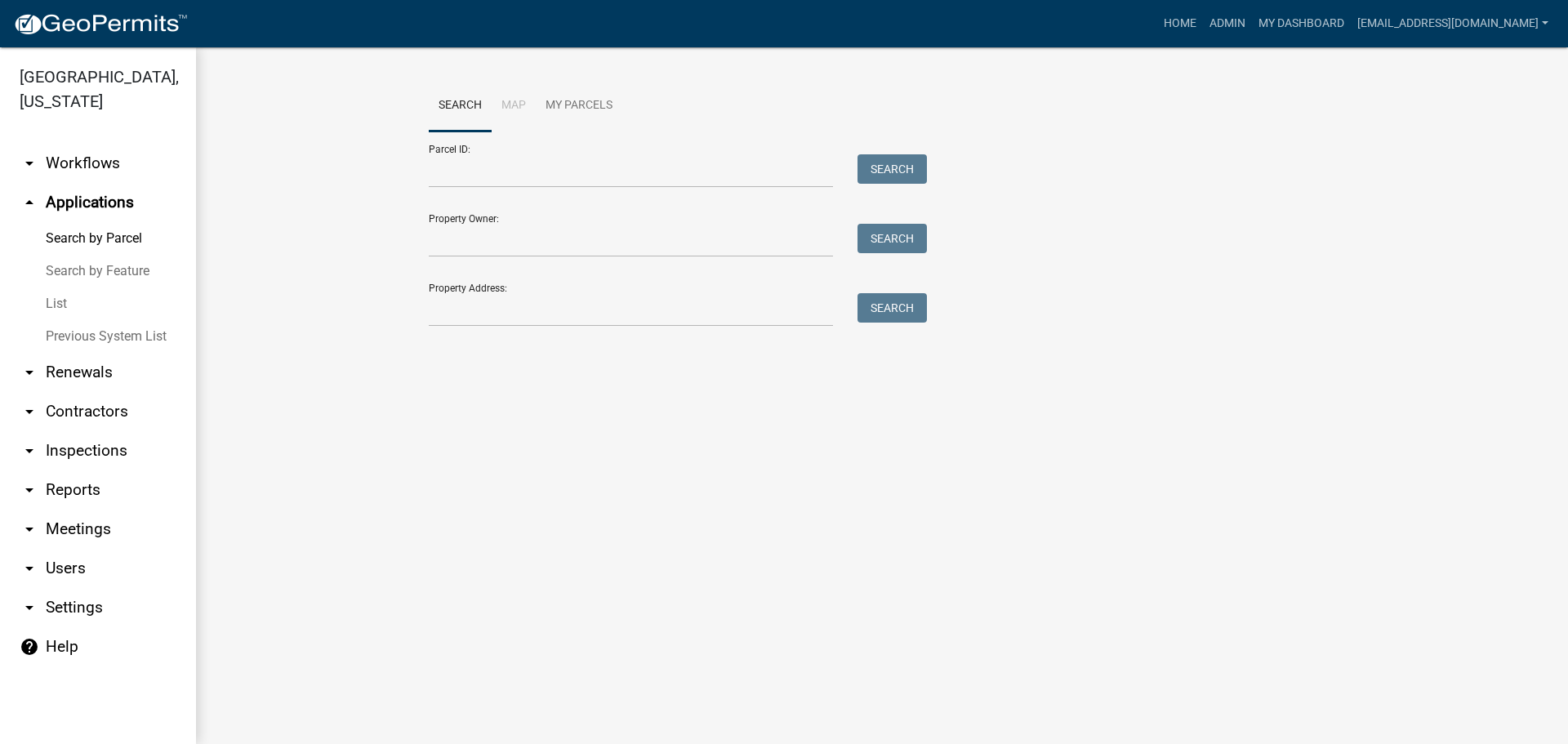
click at [52, 309] on link "List" at bounding box center [97, 303] width 196 height 33
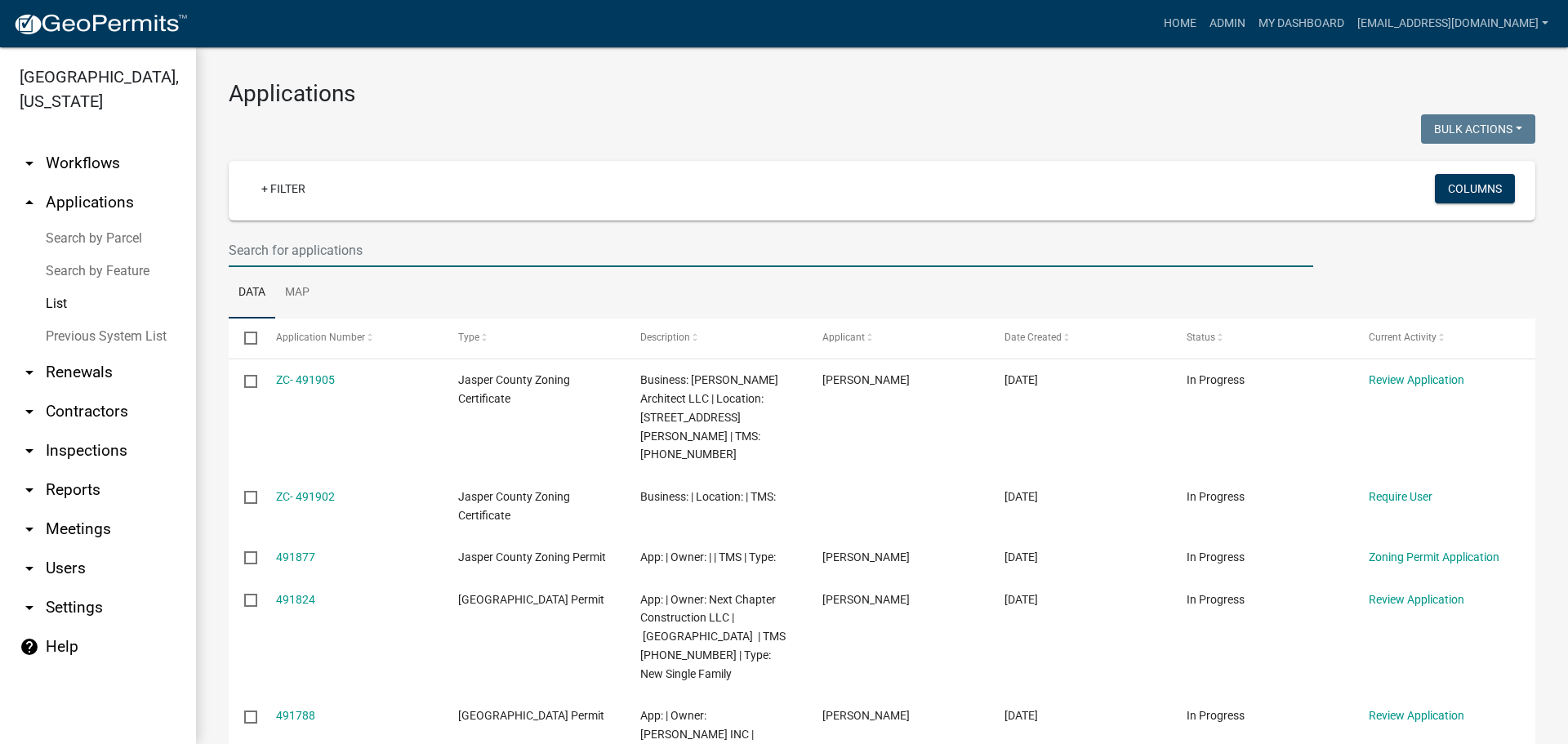
click at [445, 245] on input "text" at bounding box center [771, 251] width 1085 height 34
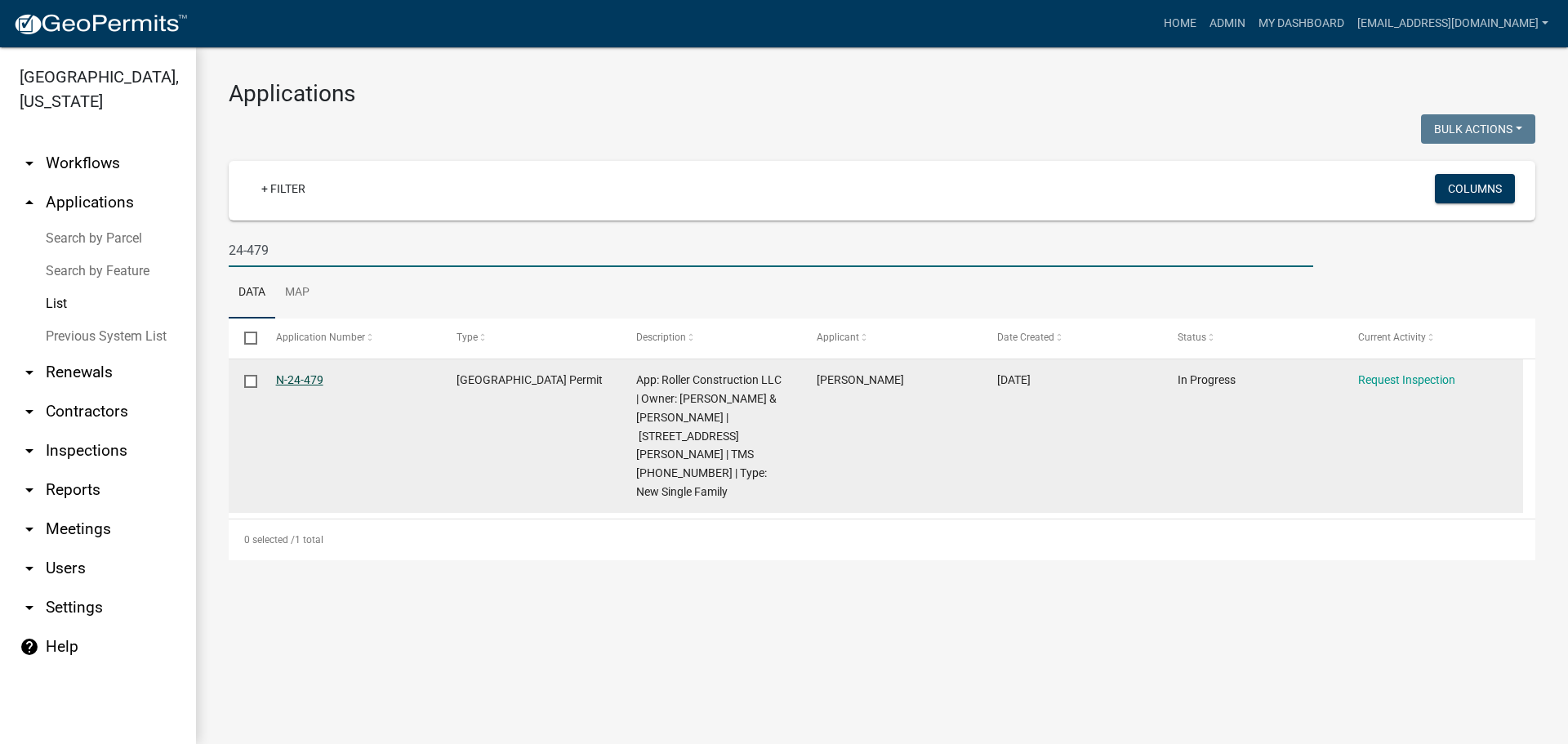
type input "24-479"
click at [286, 380] on link "N-24-479" at bounding box center [300, 379] width 47 height 13
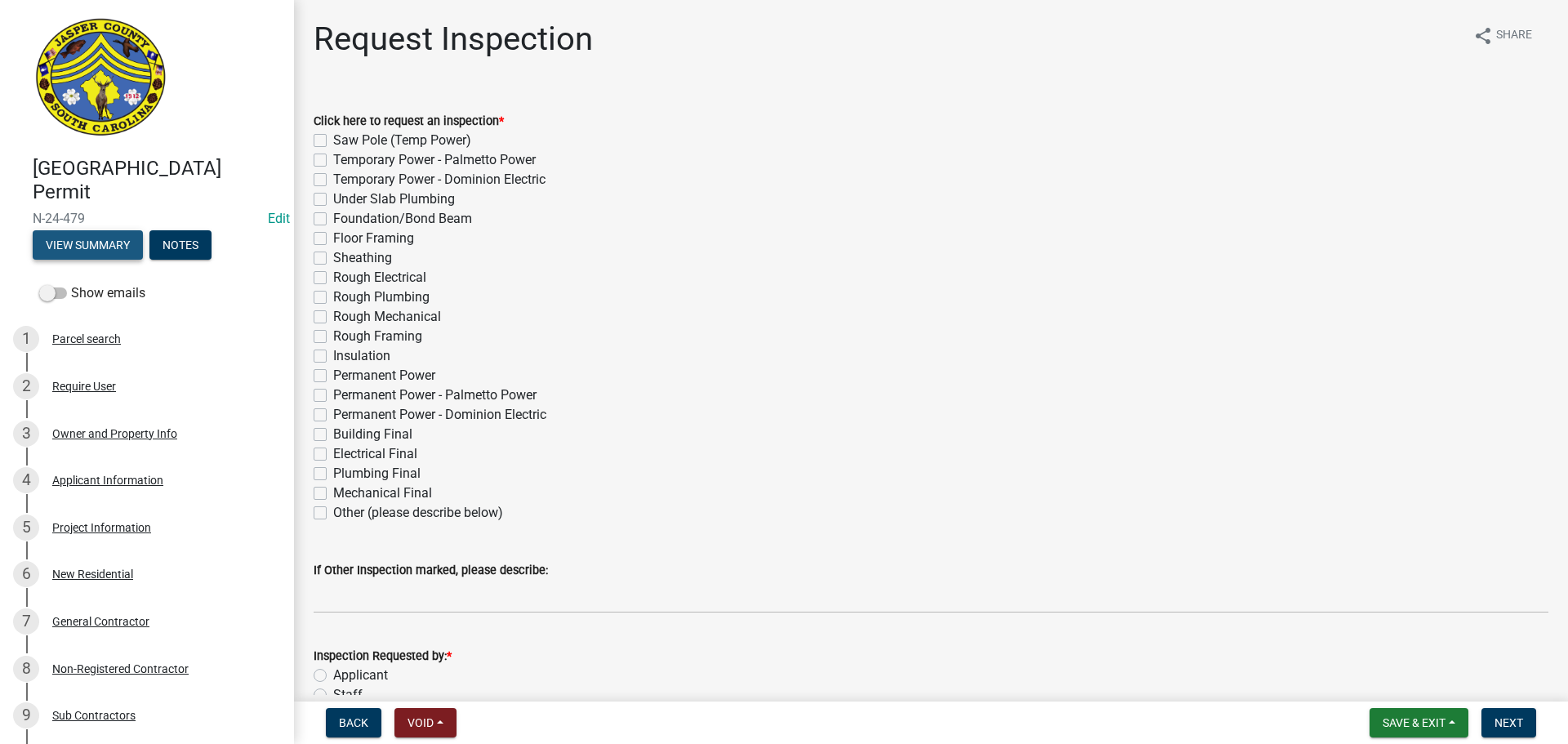
click at [114, 253] on button "View Summary" at bounding box center [88, 245] width 110 height 30
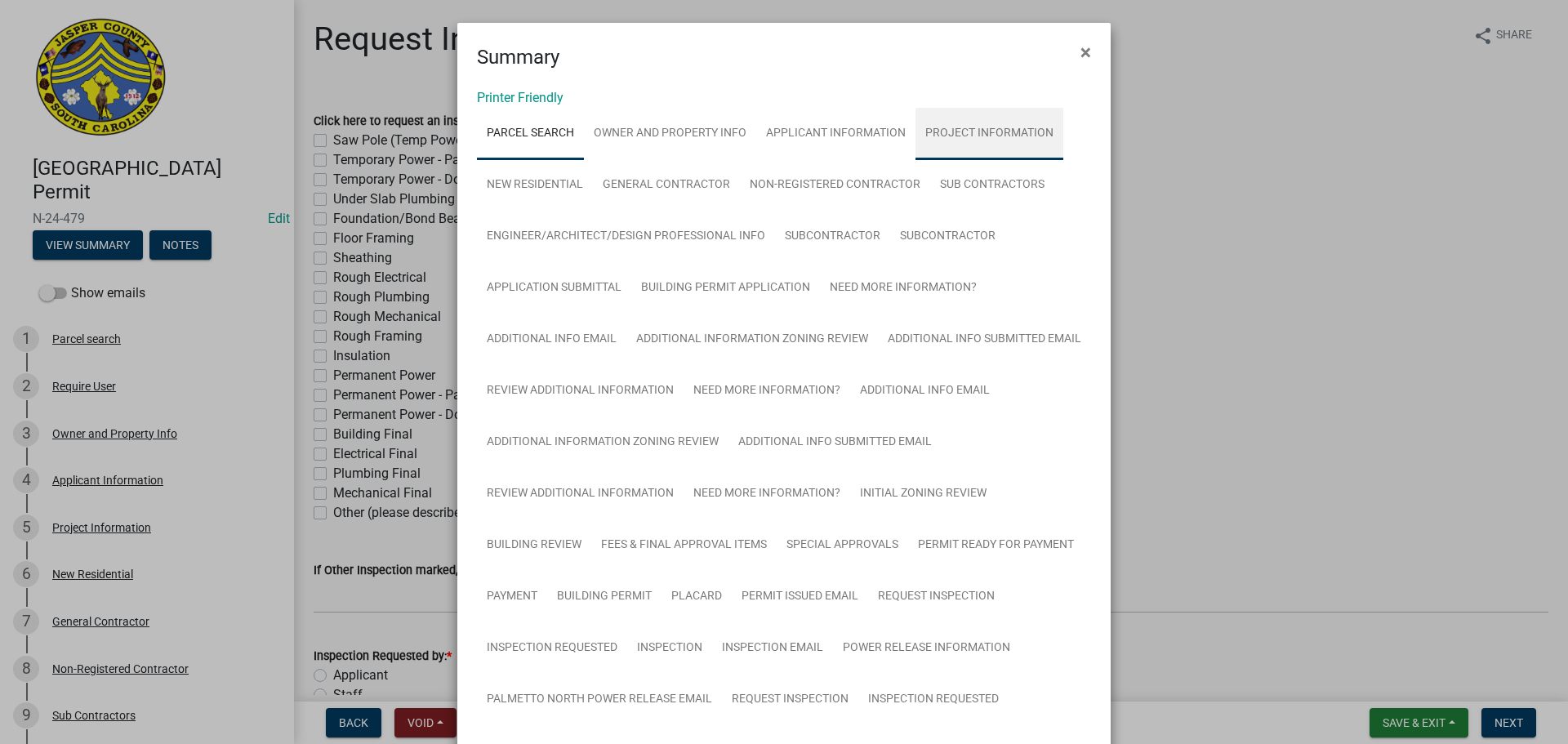
click at [993, 133] on link "Project Information" at bounding box center [989, 134] width 147 height 53
click at [1081, 53] on span "×" at bounding box center [1086, 52] width 11 height 23
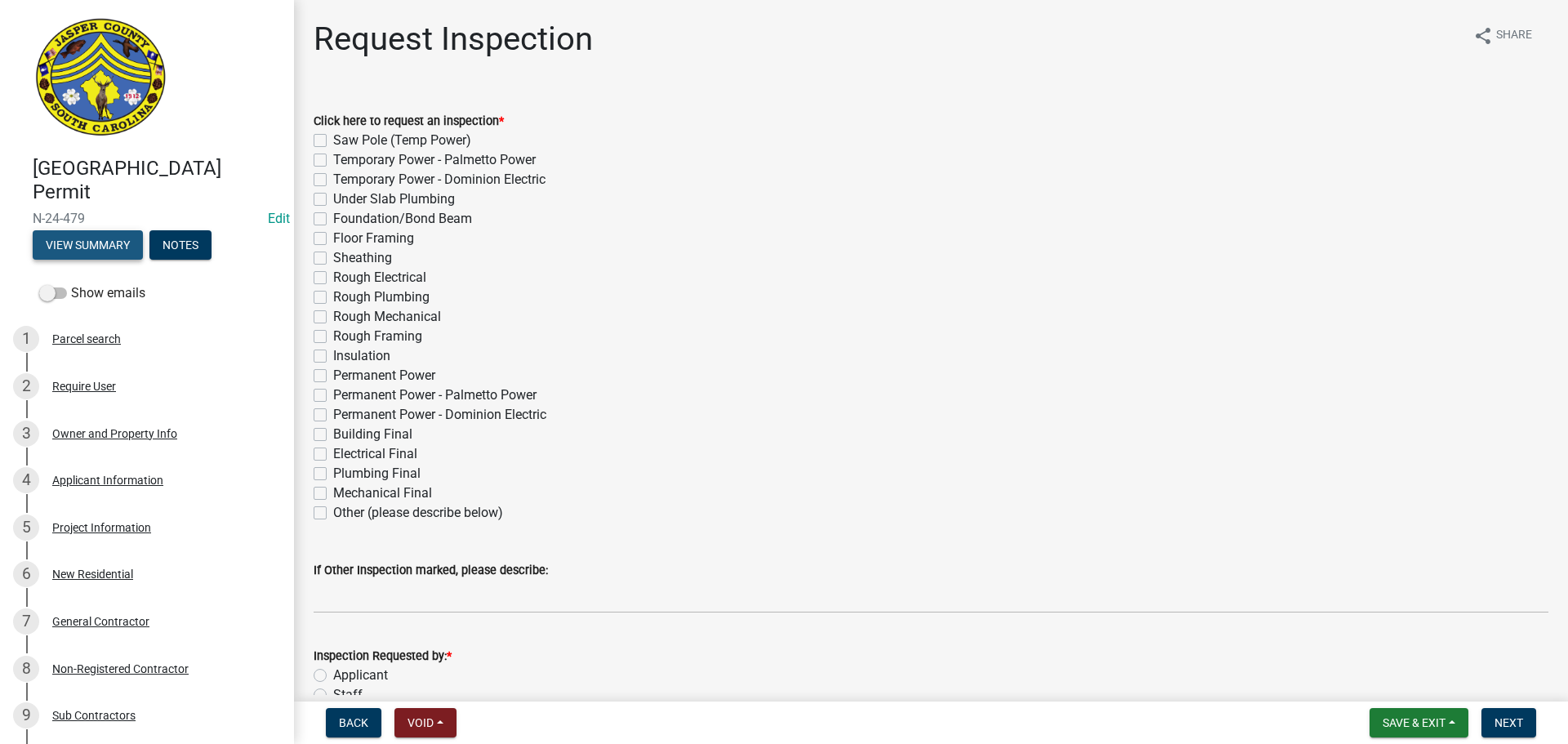
click at [95, 246] on button "View Summary" at bounding box center [88, 245] width 110 height 30
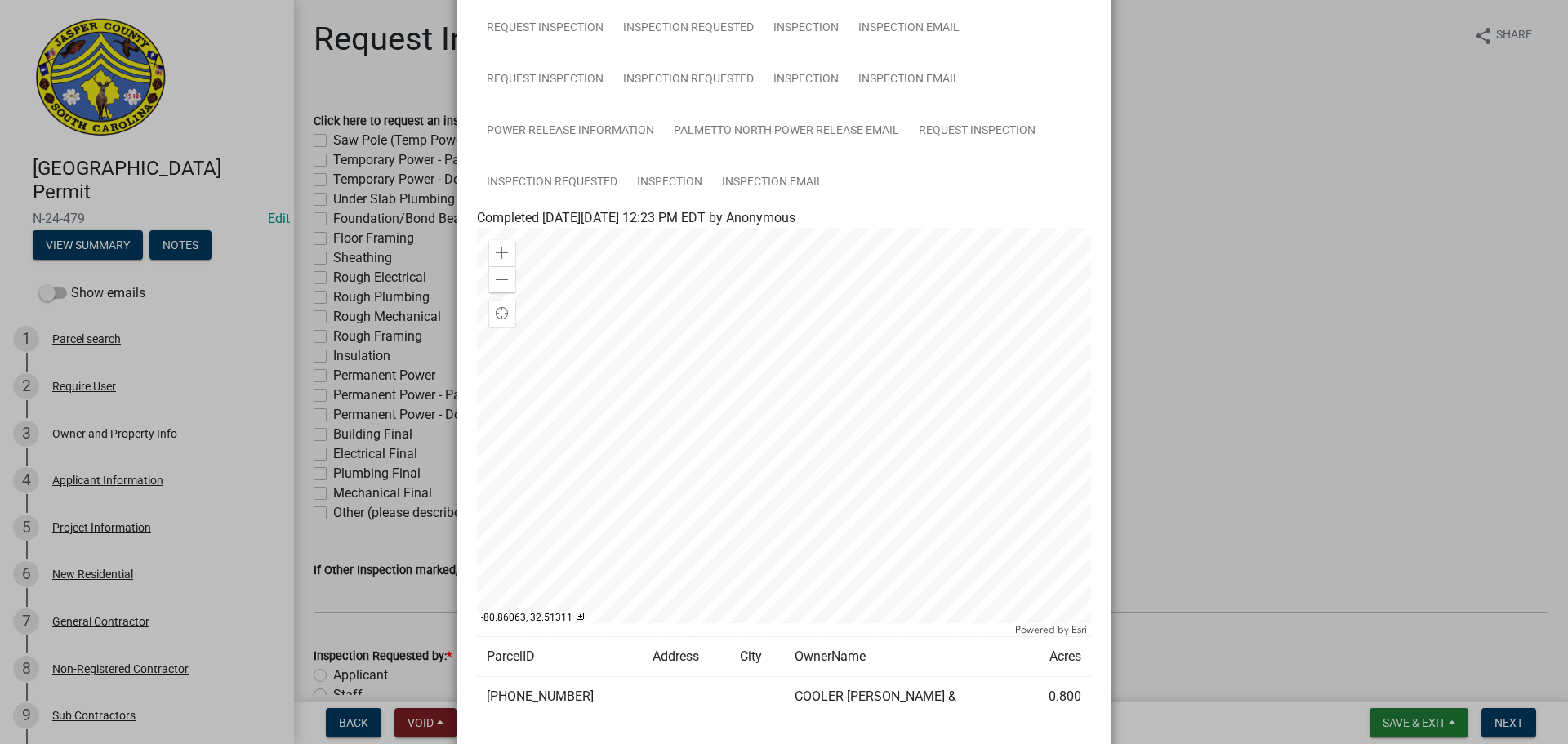
scroll to position [1087, 0]
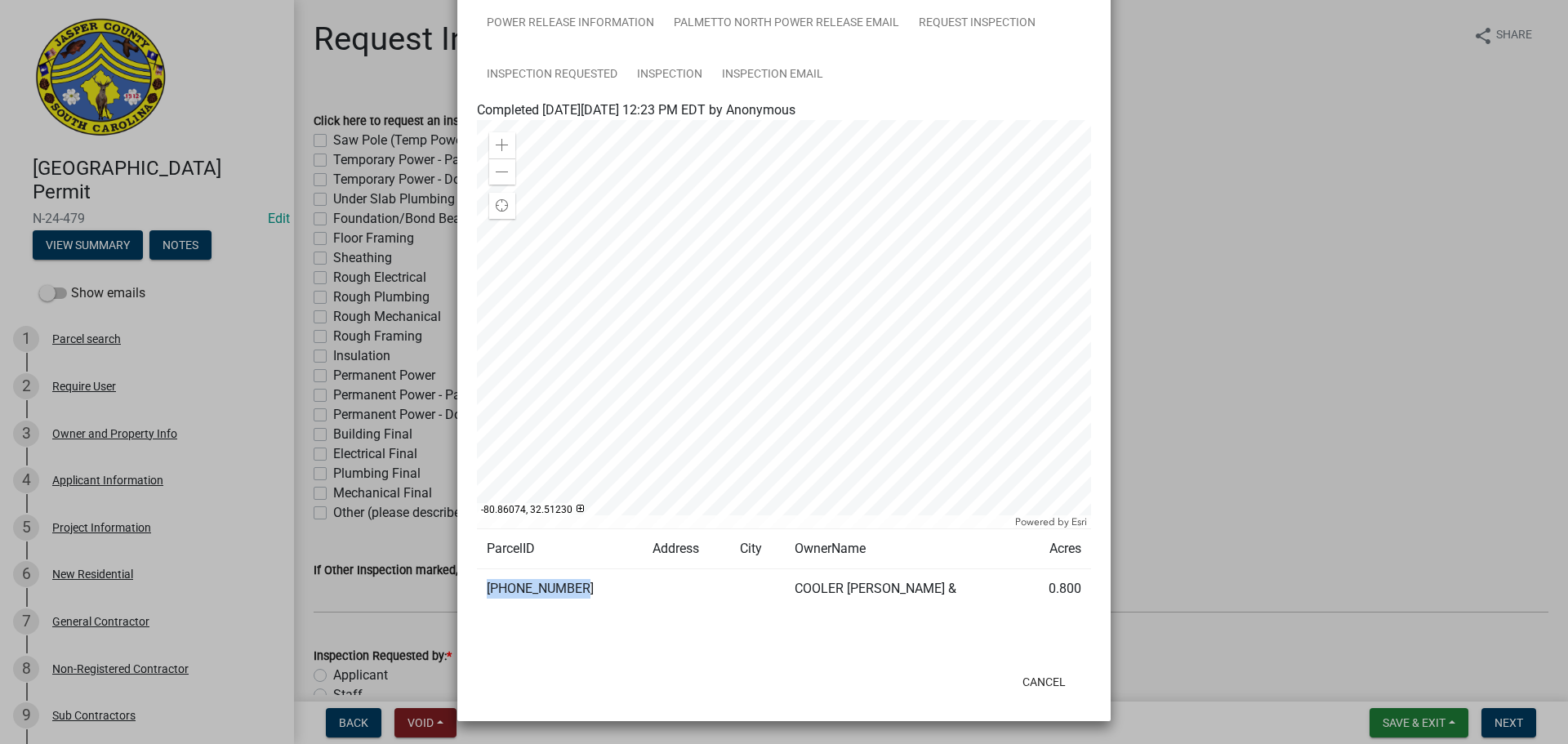
drag, startPoint x: 562, startPoint y: 589, endPoint x: 490, endPoint y: 586, distance: 72.1
click at [487, 588] on td "[PHONE_NUMBER]" at bounding box center [560, 589] width 166 height 40
click at [568, 586] on td "[PHONE_NUMBER]" at bounding box center [560, 589] width 166 height 40
drag, startPoint x: 584, startPoint y: 586, endPoint x: 559, endPoint y: 585, distance: 25.0
click at [559, 585] on td "[PHONE_NUMBER]" at bounding box center [560, 589] width 166 height 40
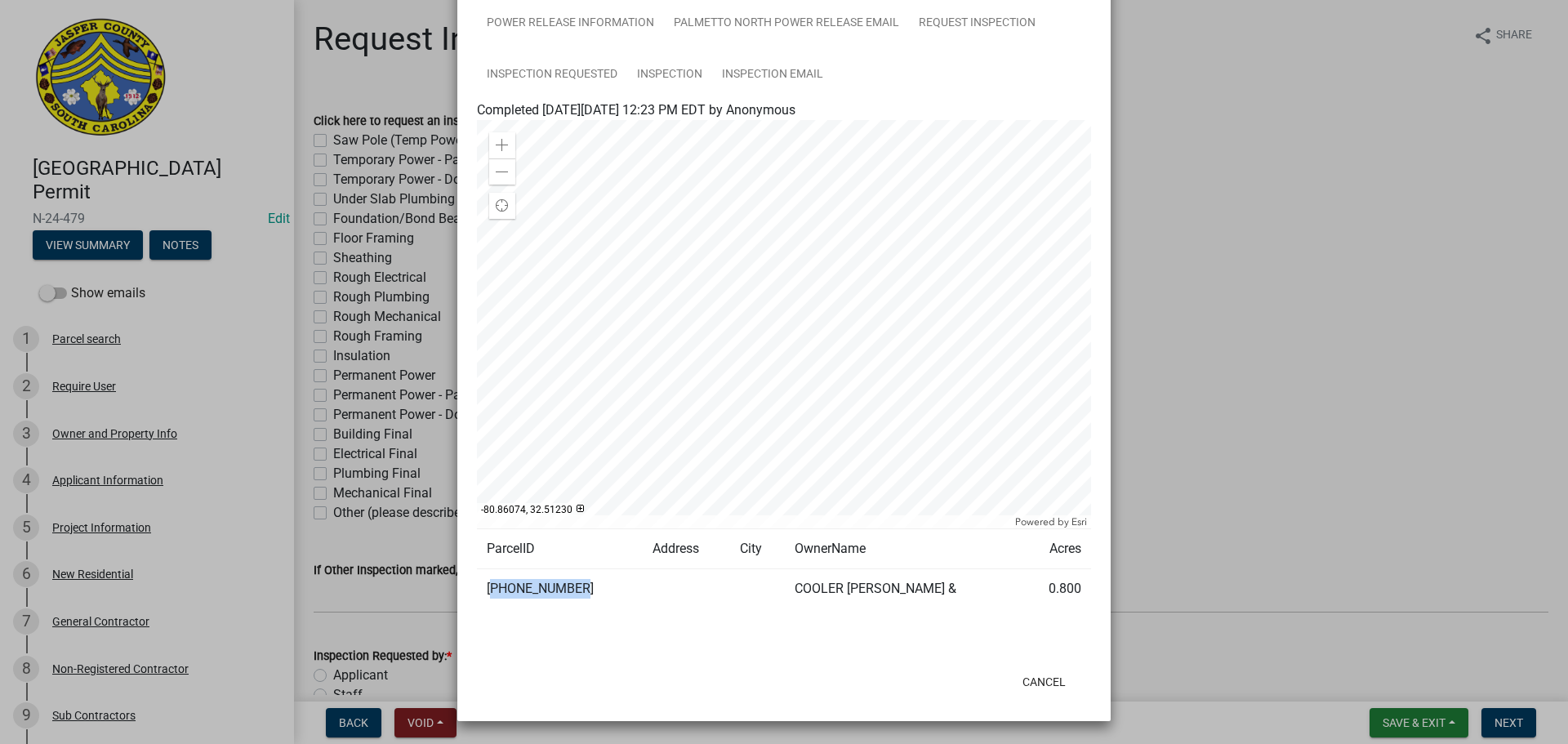
click at [561, 585] on td "[PHONE_NUMBER]" at bounding box center [560, 589] width 166 height 40
click at [578, 589] on td "[PHONE_NUMBER]" at bounding box center [560, 589] width 166 height 40
click at [550, 586] on td "[PHONE_NUMBER]" at bounding box center [560, 589] width 166 height 40
click at [565, 583] on td "[PHONE_NUMBER]" at bounding box center [560, 589] width 166 height 40
drag, startPoint x: 571, startPoint y: 581, endPoint x: 484, endPoint y: 587, distance: 87.2
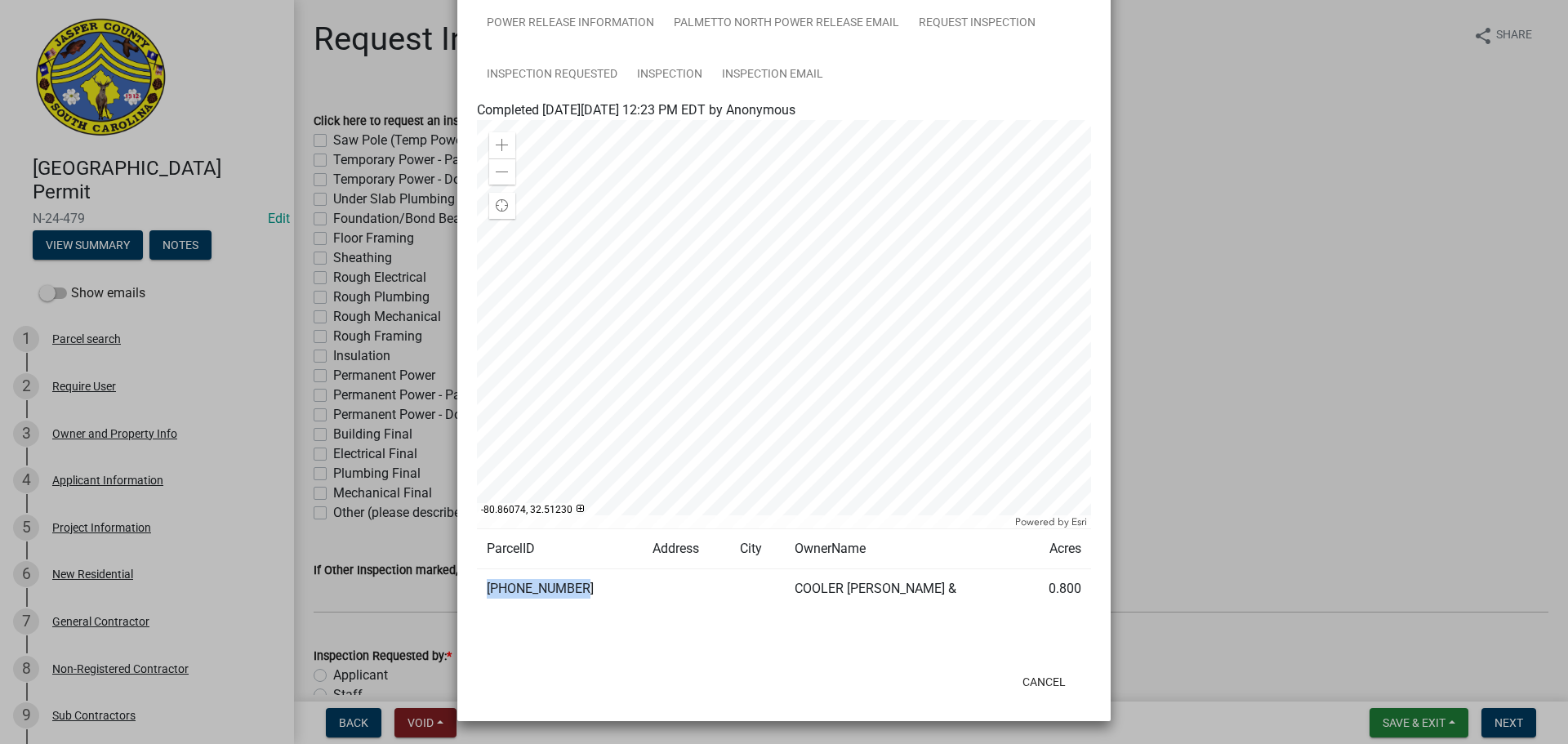
click at [481, 590] on td "[PHONE_NUMBER]" at bounding box center [560, 589] width 166 height 40
copy td "[PHONE_NUMBER]"
